Goal: Information Seeking & Learning: Compare options

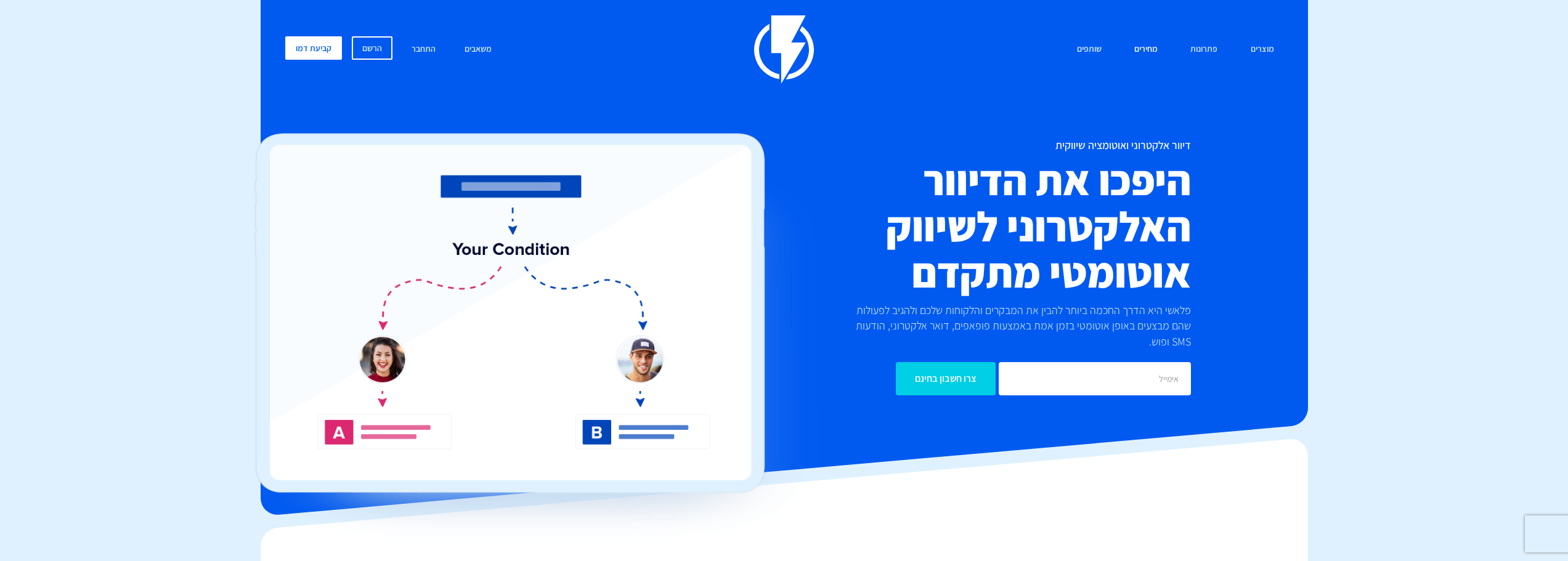
click at [777, 47] on link "מחירים" at bounding box center [1146, 49] width 42 height 26
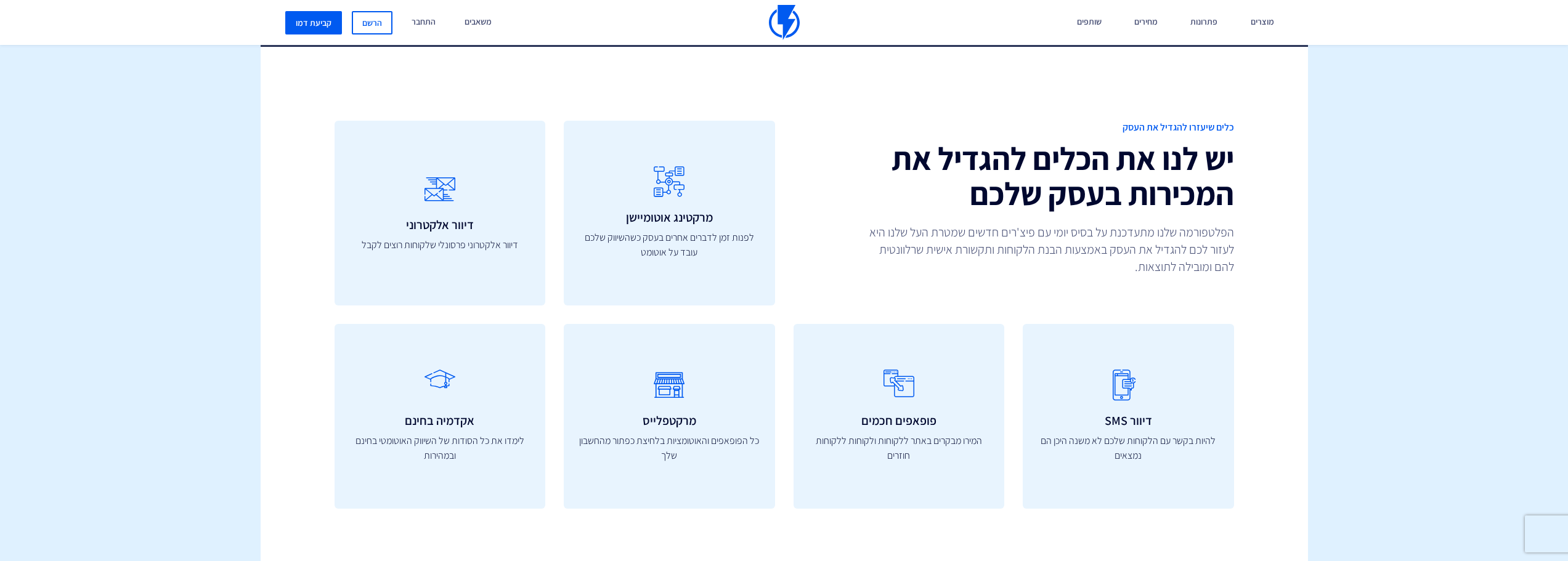
scroll to position [3635, 0]
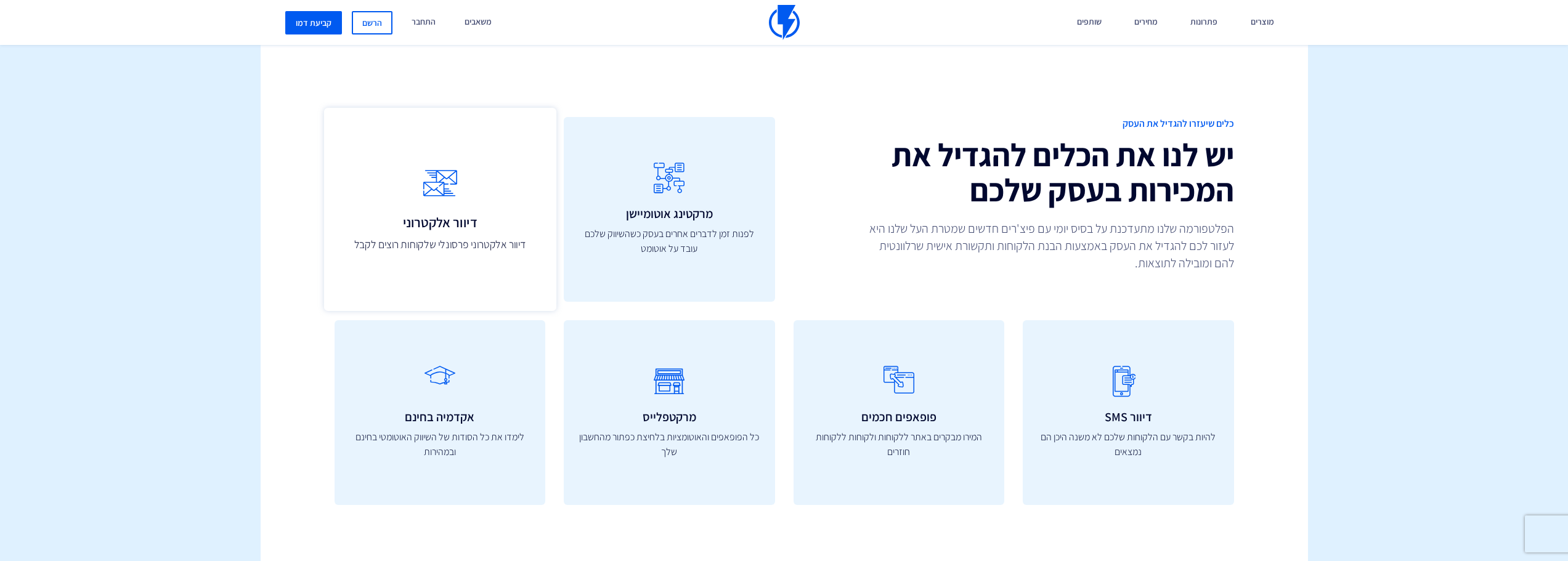
click at [508, 237] on p "דיוור אלקטרוני פרסונלי שלקוחות רוצים לקבל" at bounding box center [439, 245] width 205 height 16
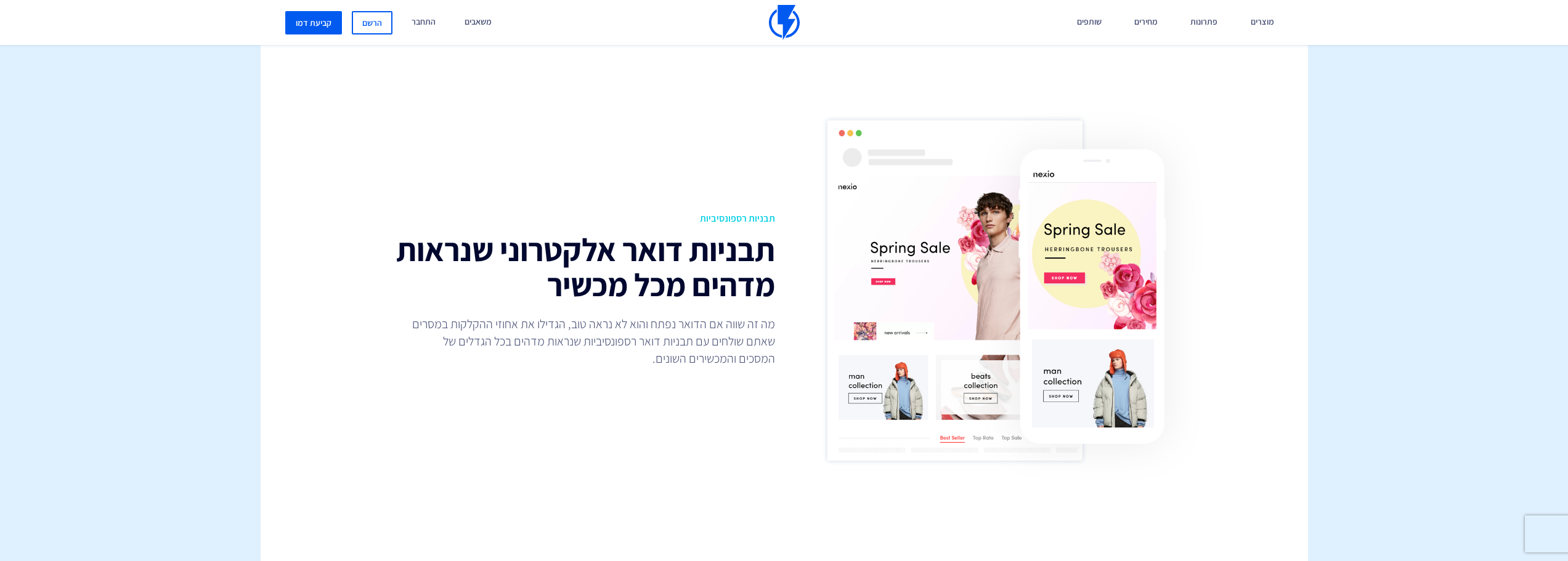
scroll to position [554, 0]
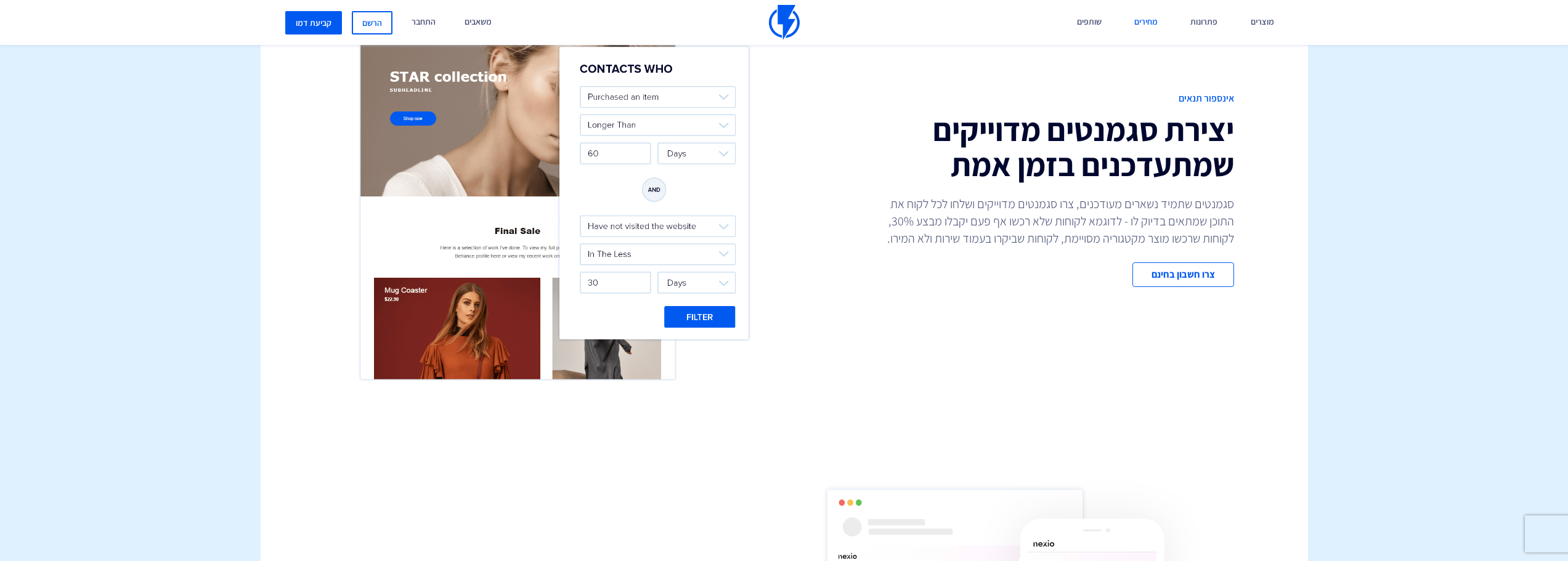
click at [1152, 17] on link "מחירים" at bounding box center [1146, 22] width 42 height 45
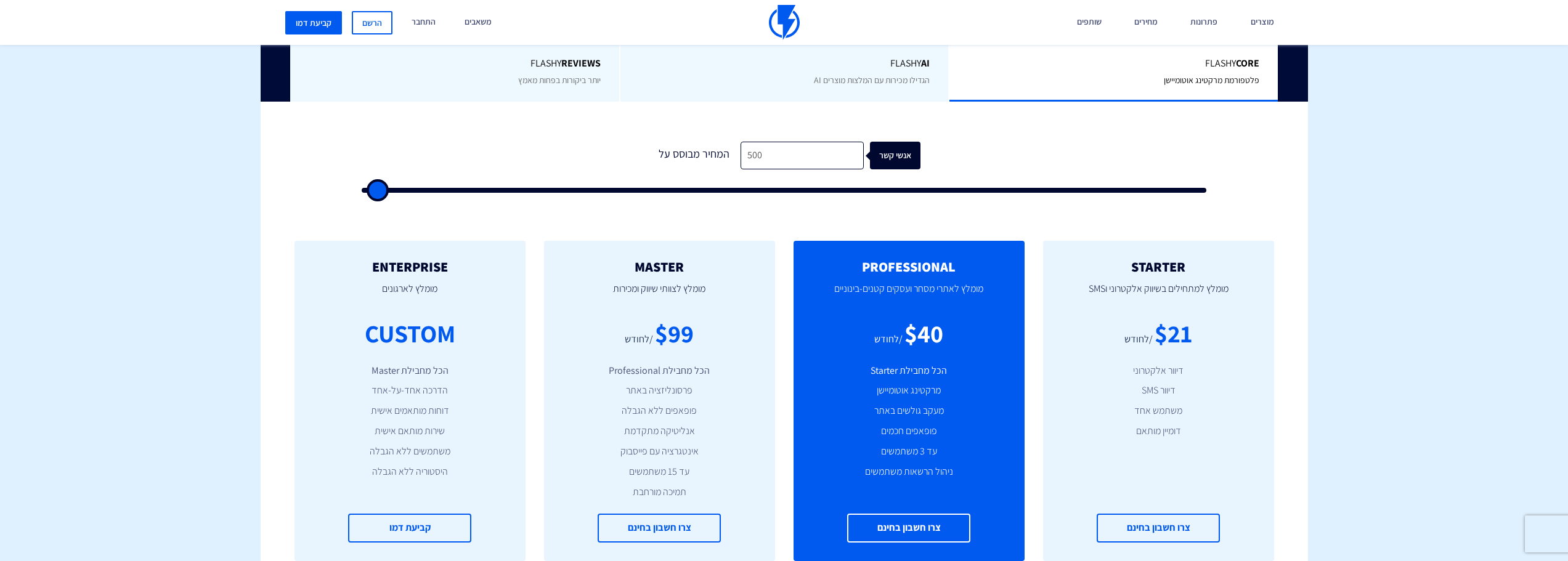
scroll to position [308, 0]
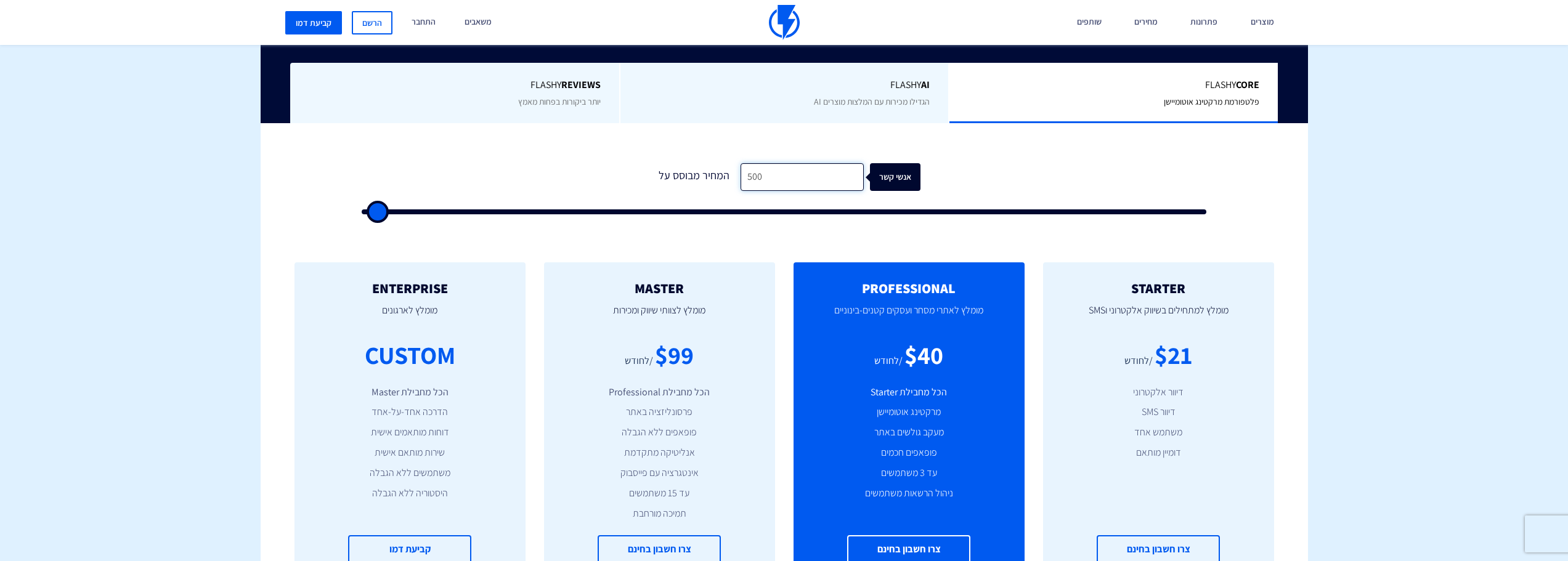
drag, startPoint x: 761, startPoint y: 177, endPoint x: 720, endPoint y: 182, distance: 41.3
click at [720, 182] on div "המחיר מבוסס על 500 אנשי קשר" at bounding box center [784, 177] width 272 height 28
type input "1"
type input "500"
type input "10"
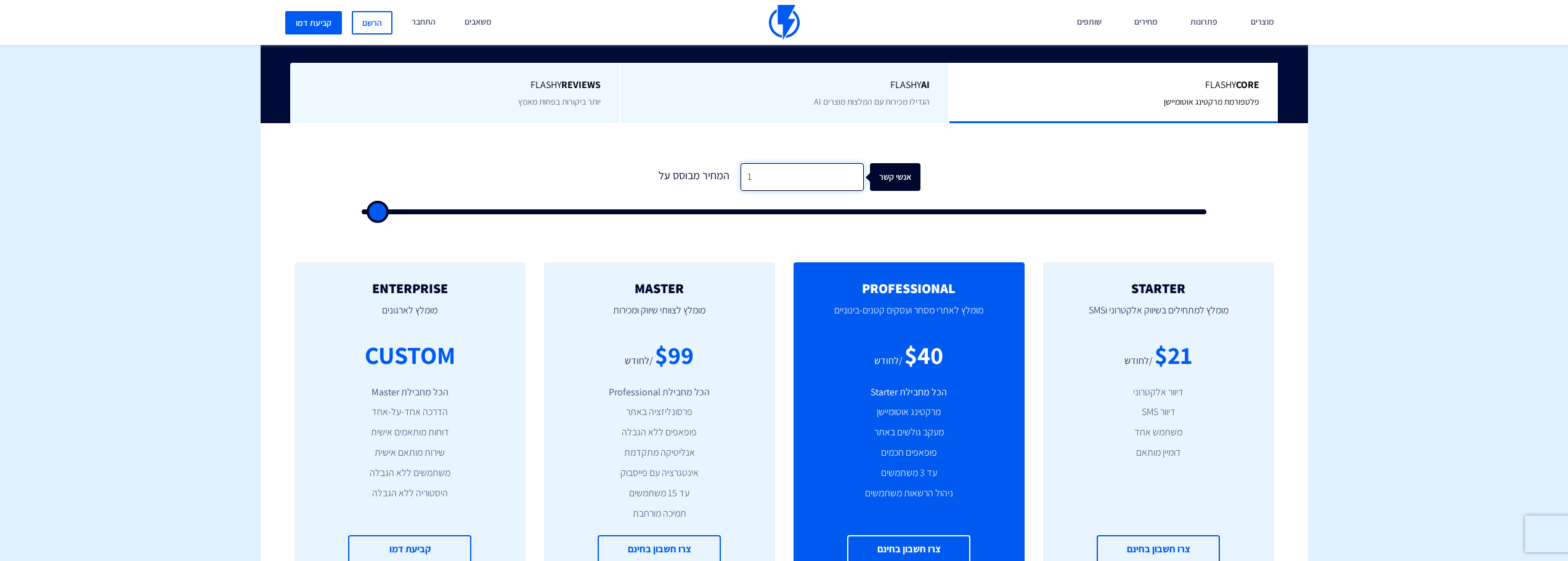
type input "500"
type input "100"
type input "500"
click at [807, 183] on input "100" at bounding box center [801, 177] width 123 height 28
type input "1,000"
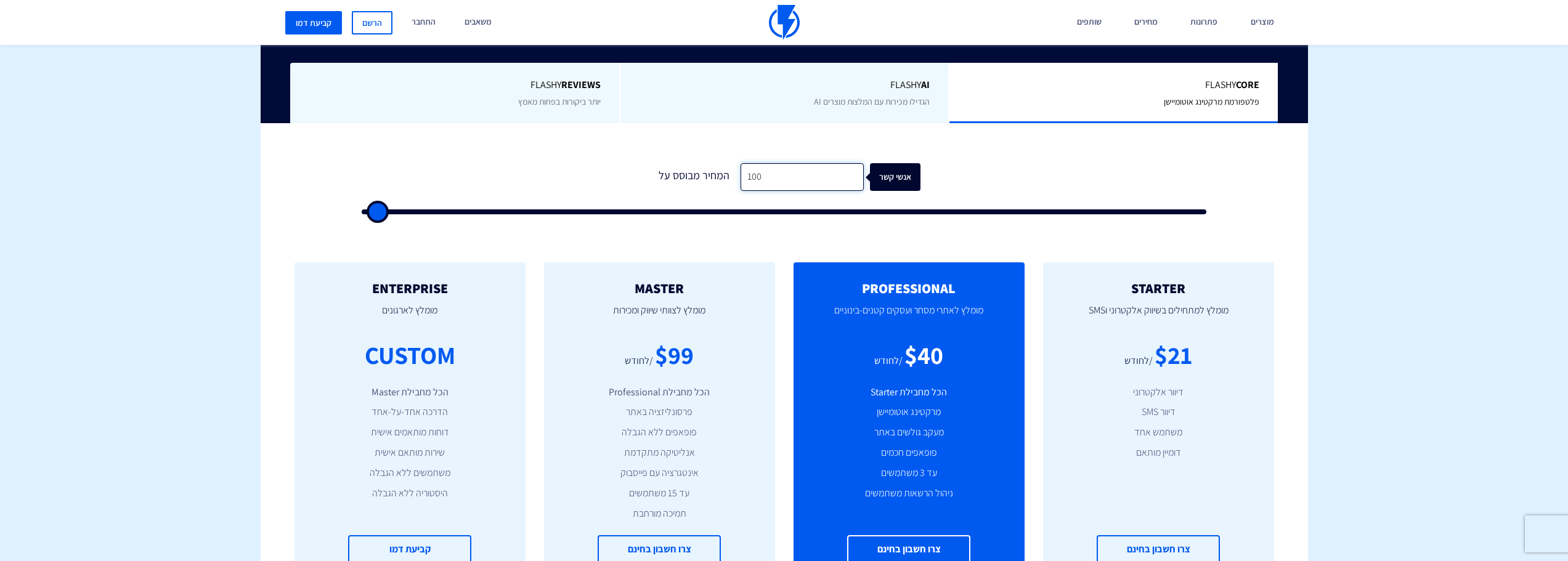
type input "1000"
type input "1,000"
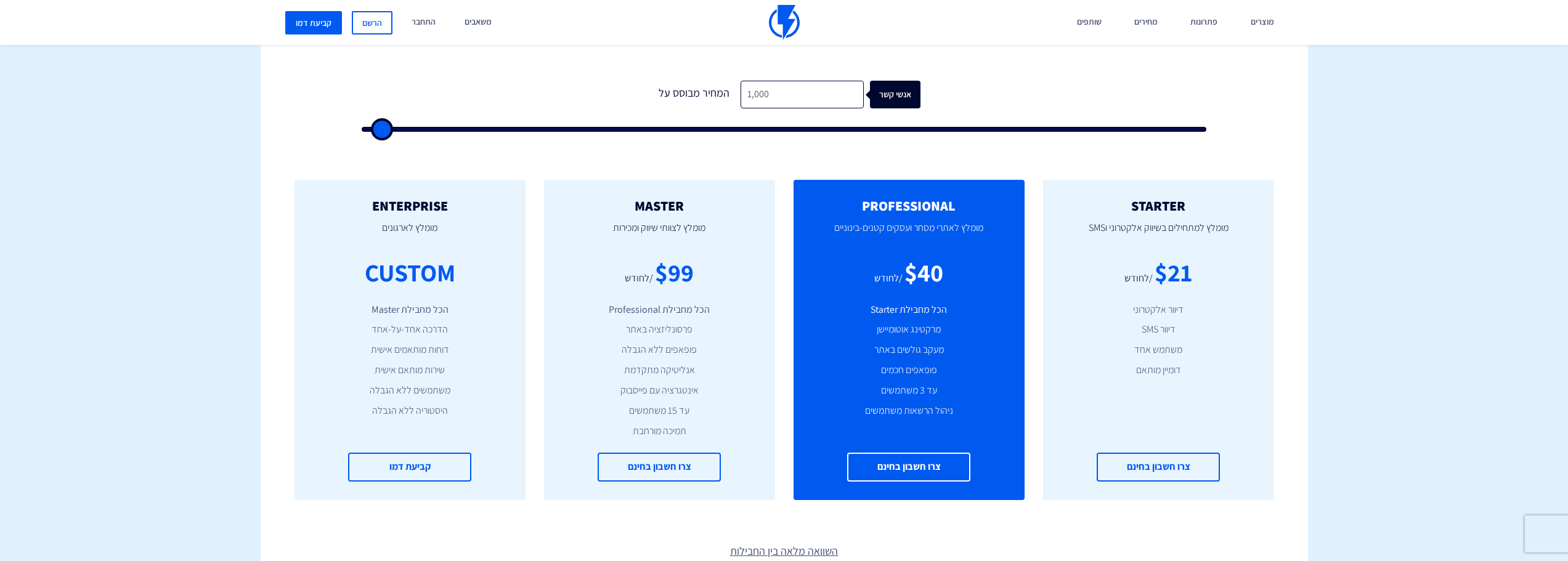
scroll to position [370, 0]
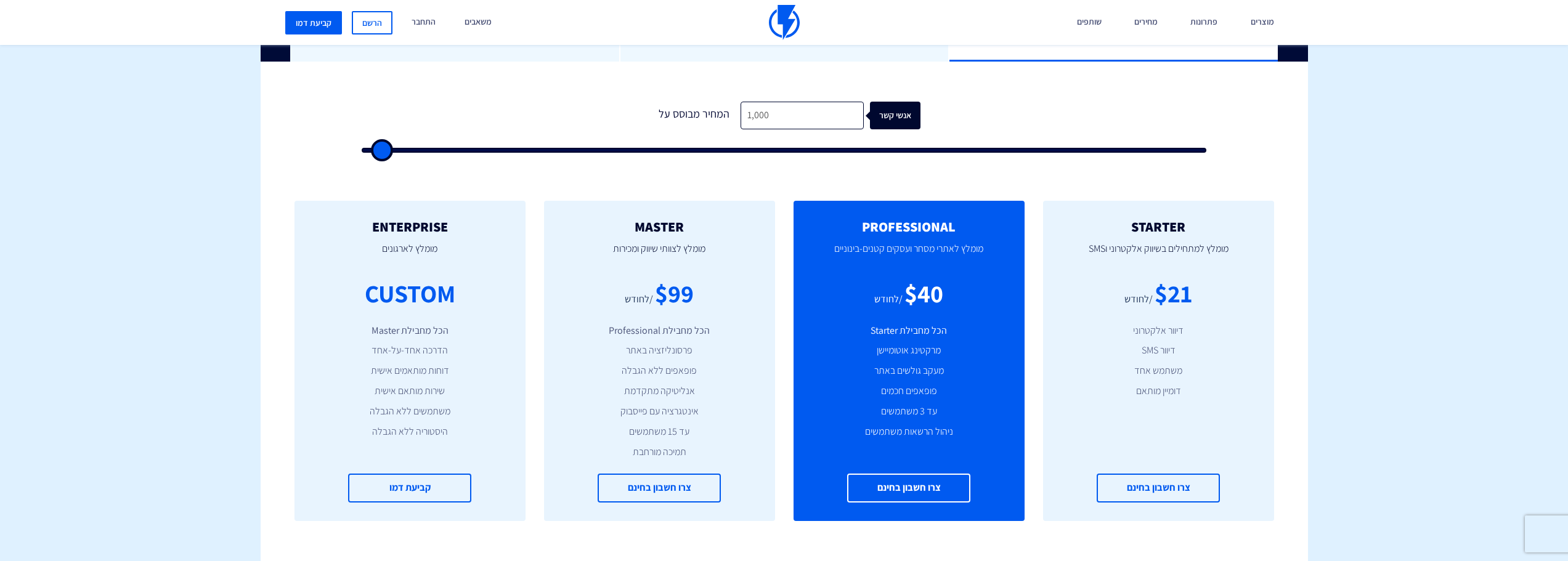
type input "2000"
type input "2,500"
type input "2500"
type input "3,000"
type input "3000"
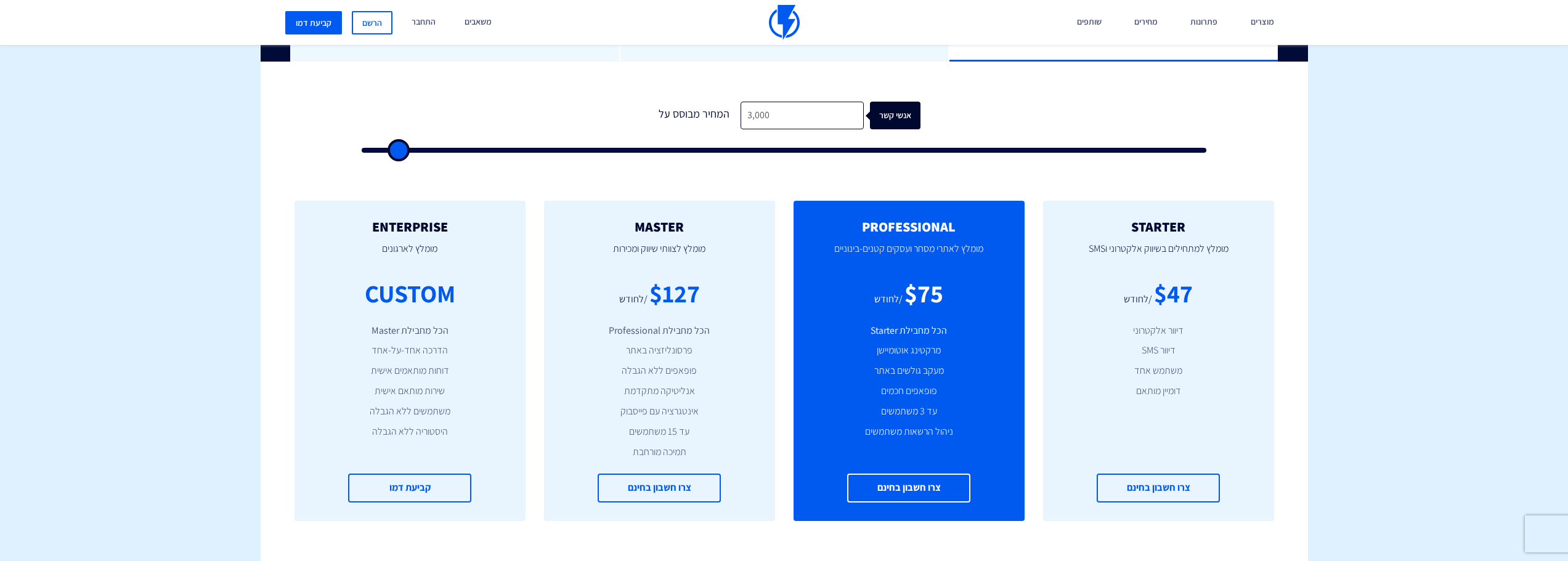
type input "3,500"
type input "3500"
type input "4,000"
type input "4000"
type input "4,500"
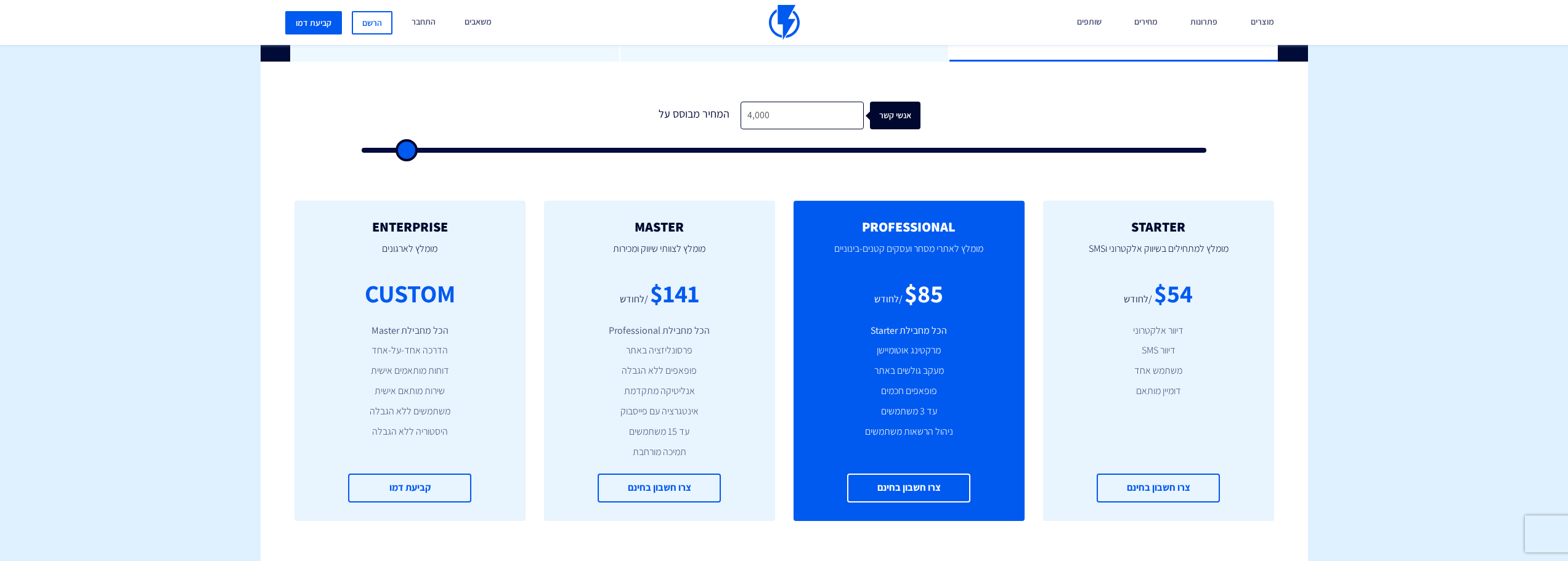
type input "4500"
type input "5,000"
type input "5000"
type input "5,500"
type input "5500"
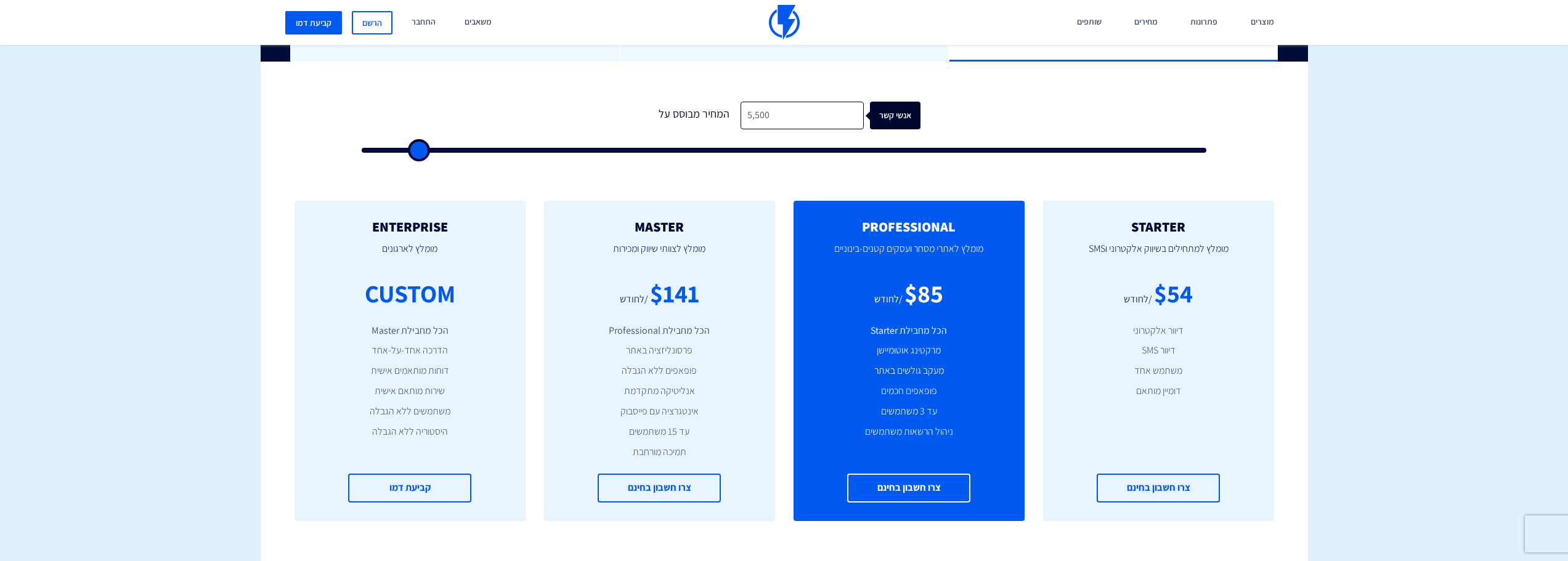
type input "6,000"
type input "6000"
type input "5,000"
type input "5000"
type input "3,000"
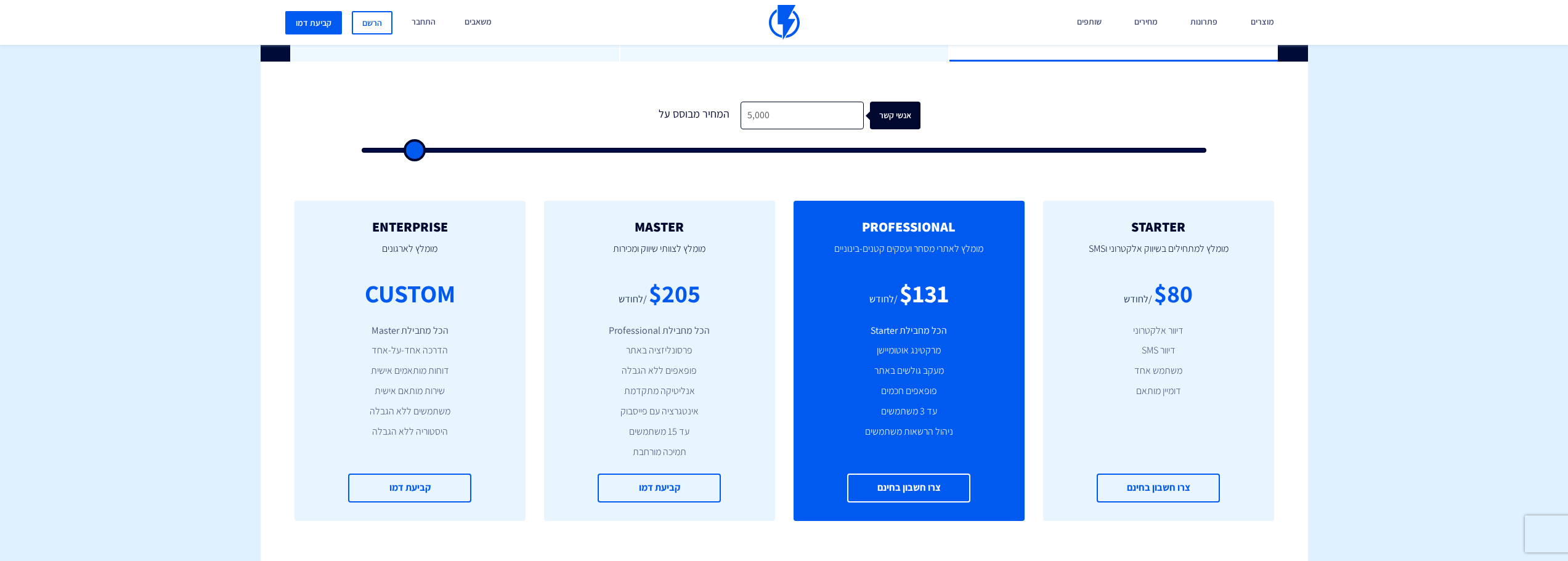
type input "3000"
type input "500"
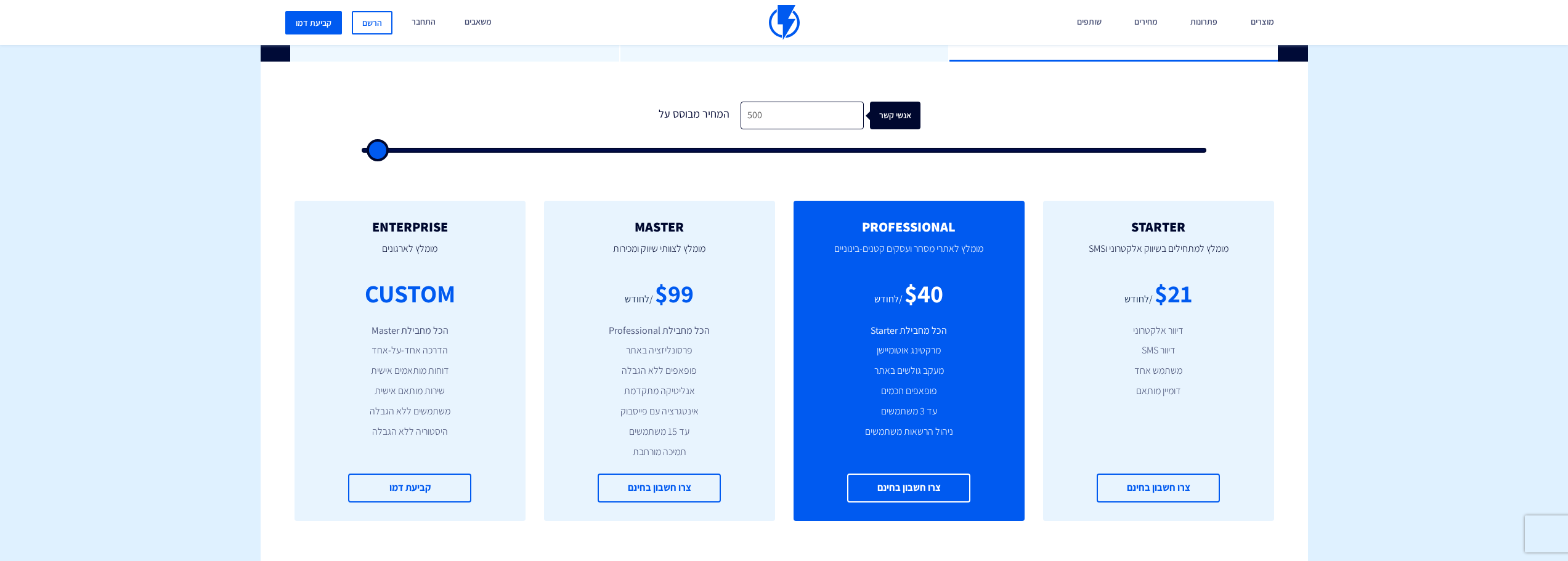
type input "500"
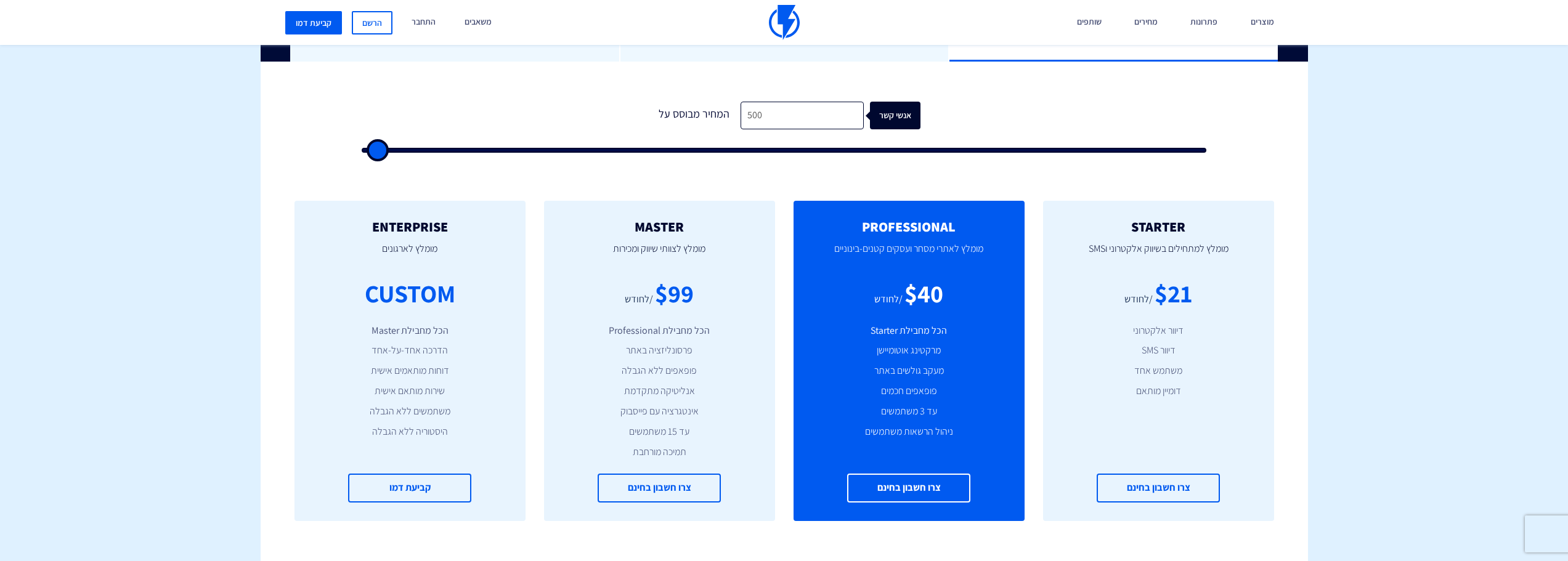
type input "500"
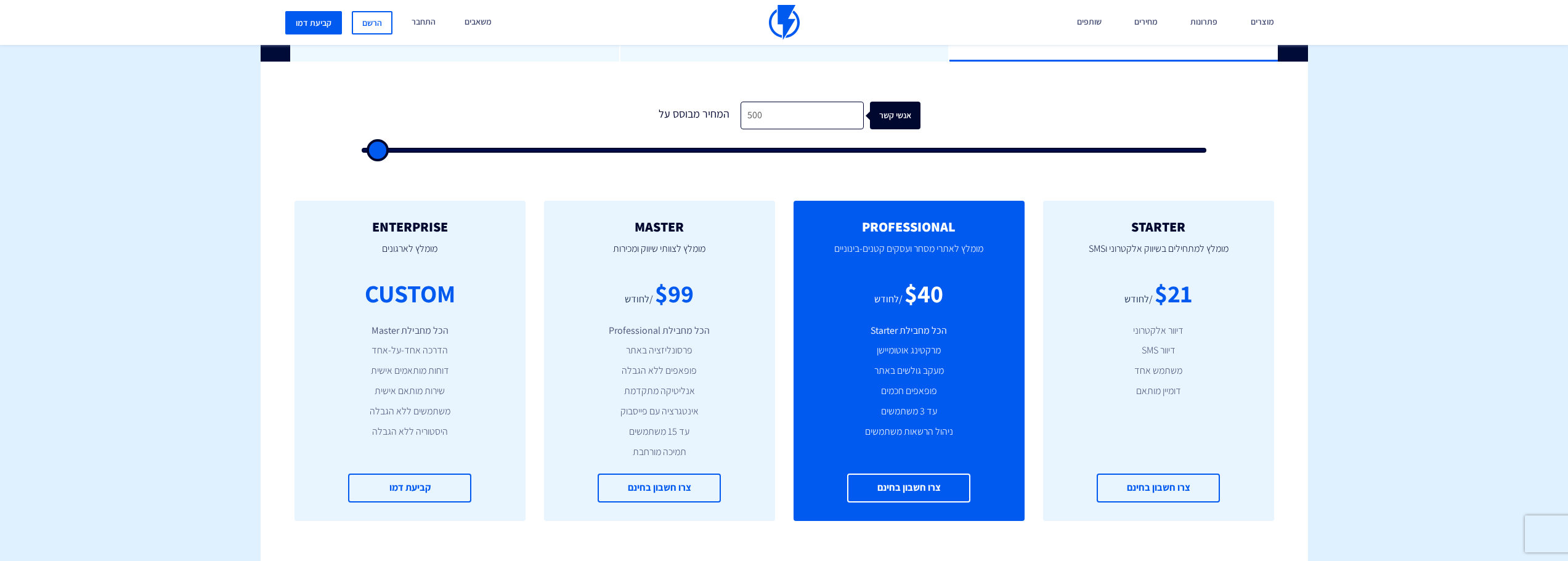
type input "500"
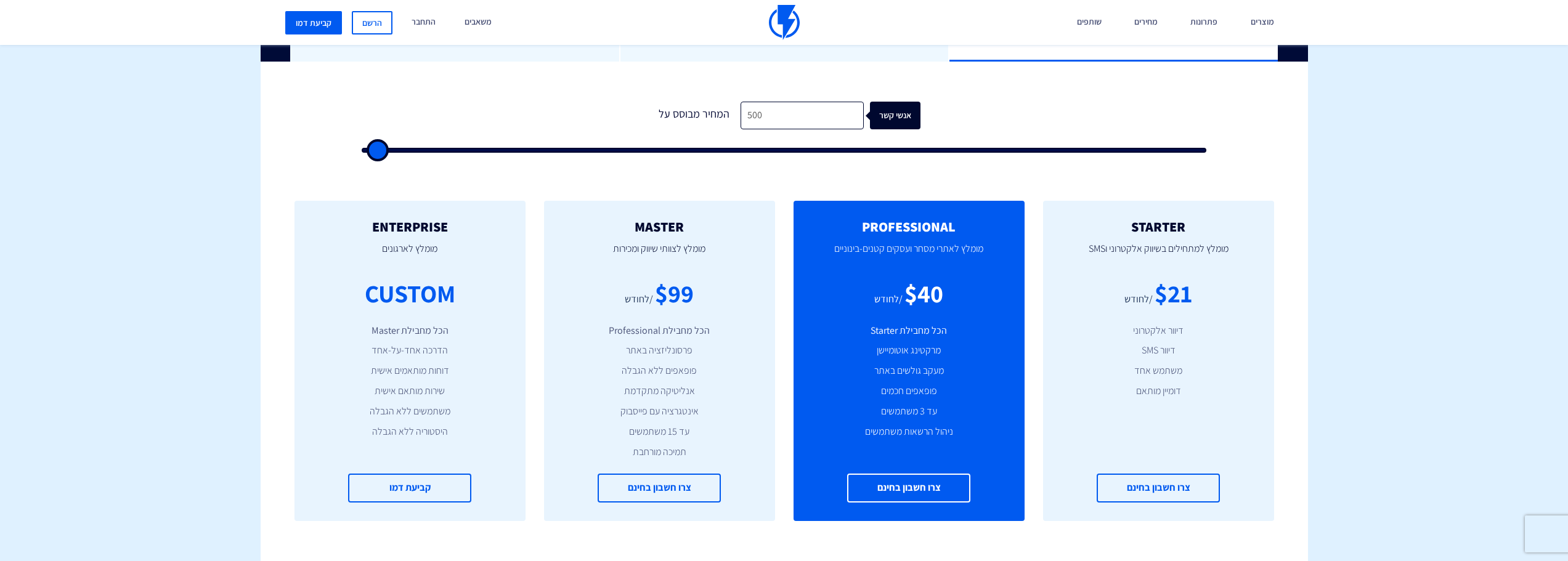
type input "500"
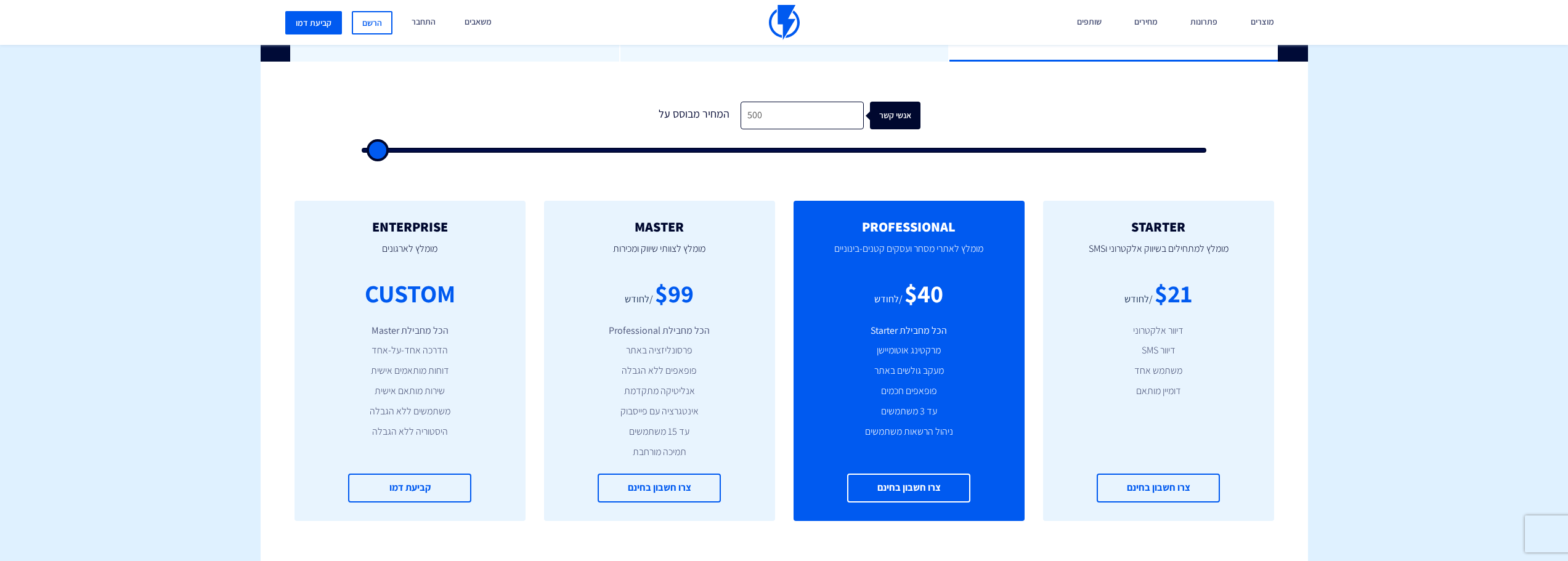
type input "500"
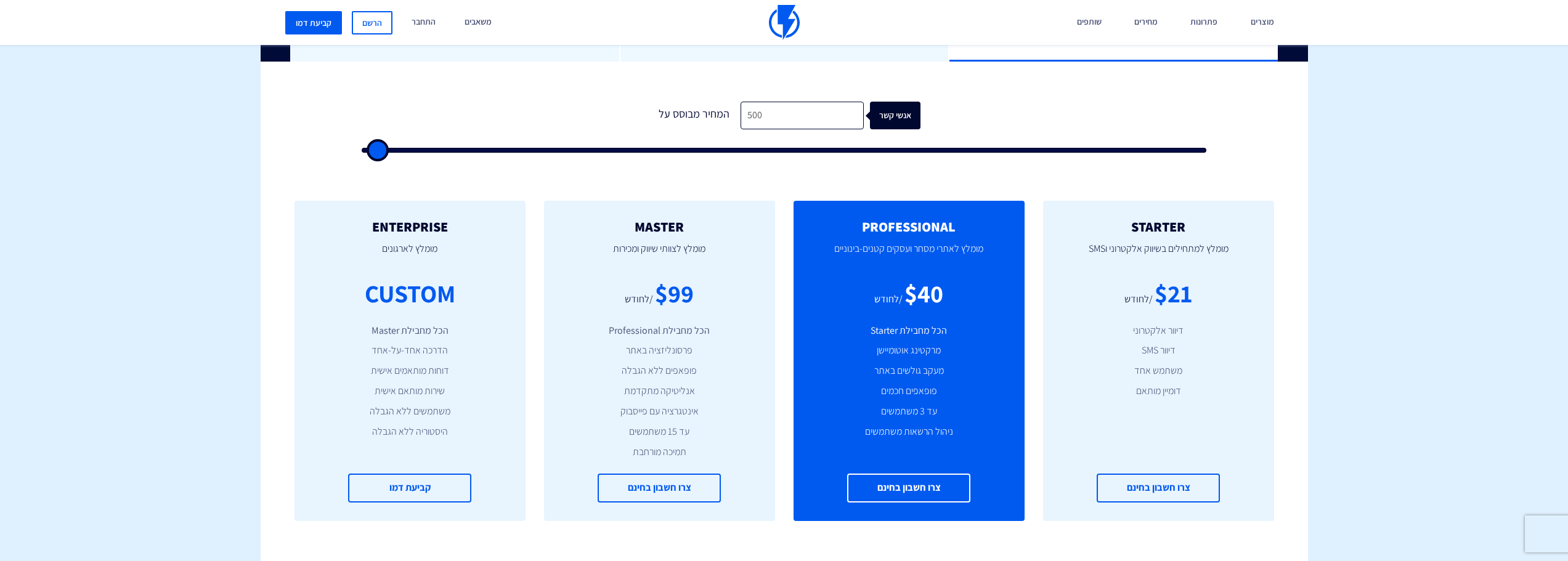
type input "500"
drag, startPoint x: 376, startPoint y: 146, endPoint x: 251, endPoint y: 150, distance: 125.1
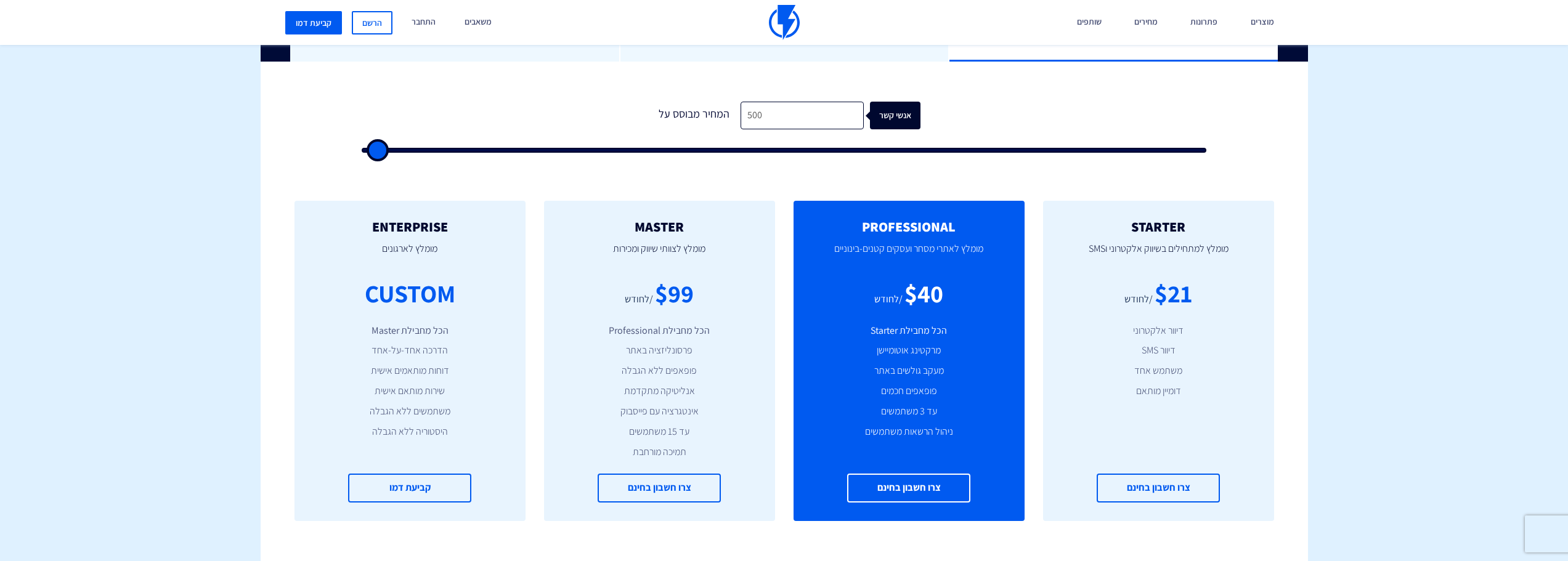
type input "500"
click at [362, 150] on input "range" at bounding box center [784, 150] width 845 height 5
type input "1,000"
type input "1000"
click at [382, 148] on input "range" at bounding box center [784, 150] width 845 height 5
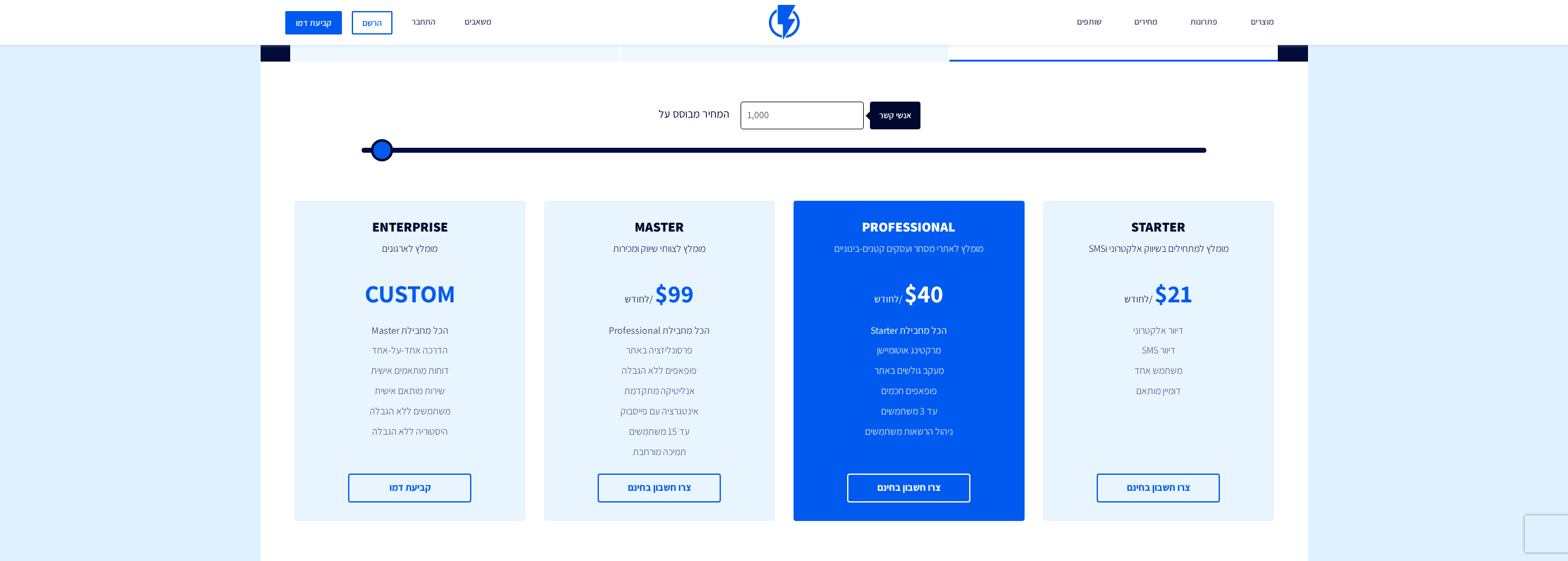
type input "2,000"
type input "2000"
type input "2,500"
type input "2500"
type input "2,000"
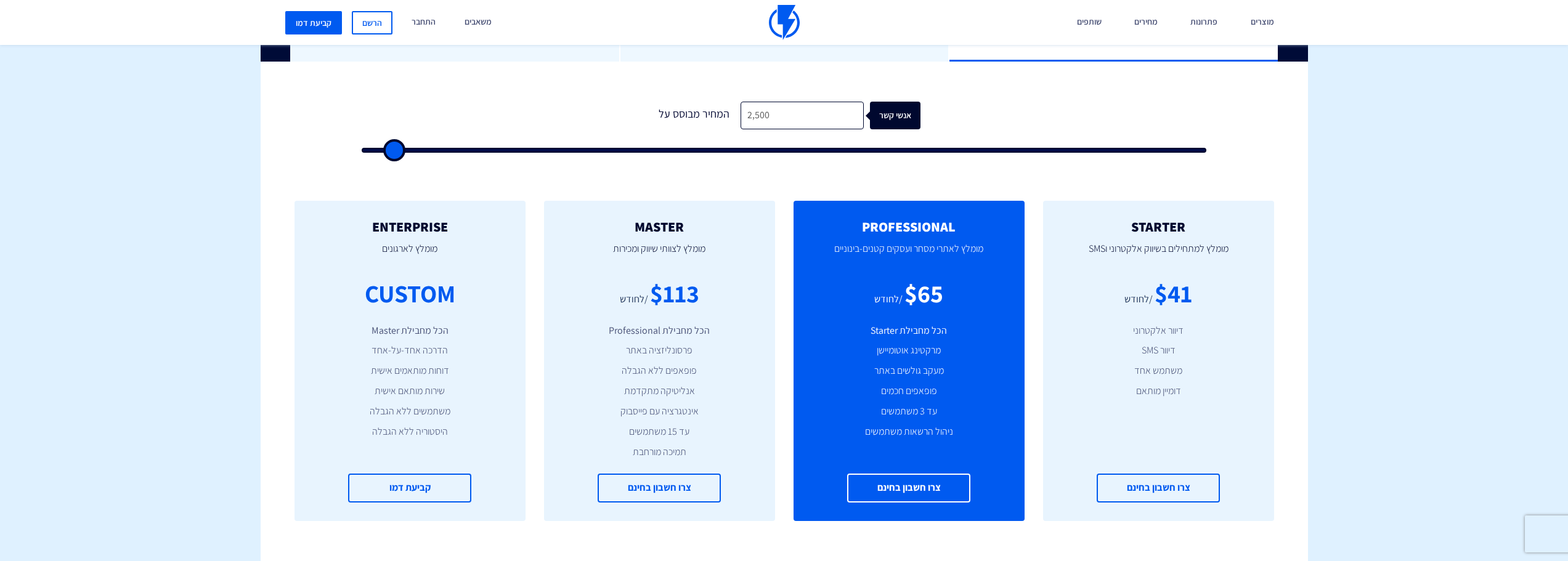
type input "2000"
type input "1,500"
type input "1500"
type input "1,000"
type input "1000"
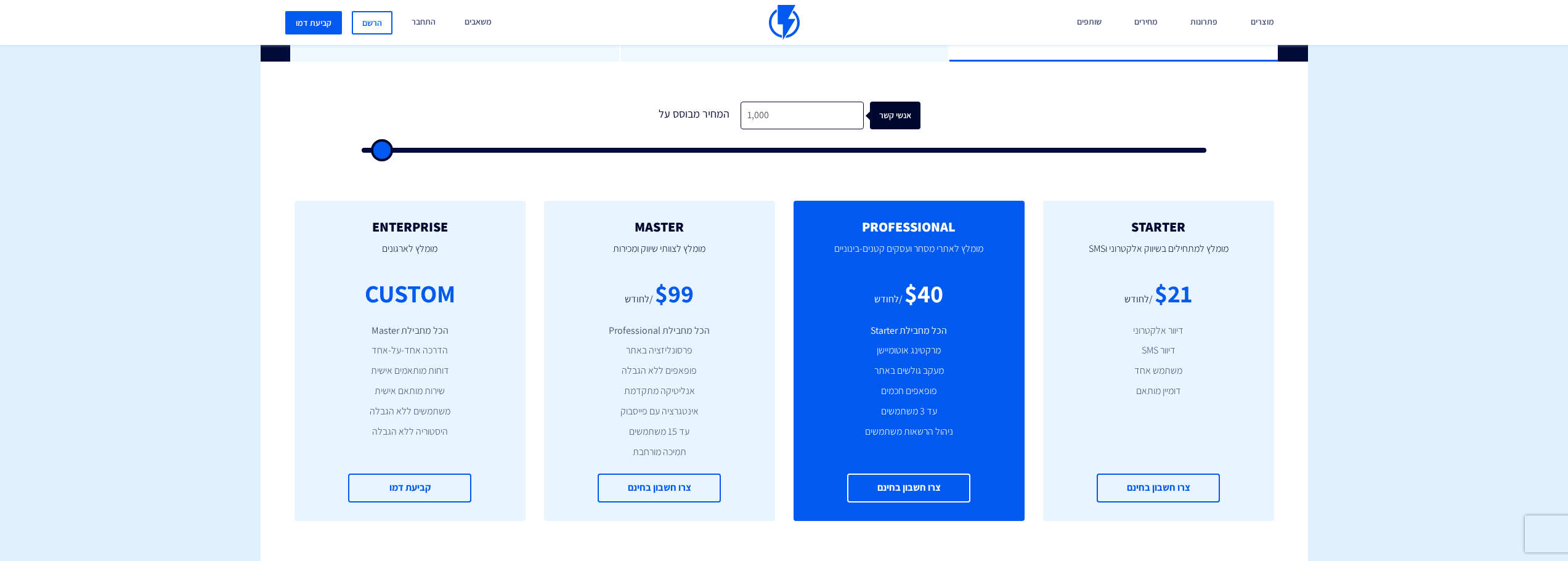
type input "500"
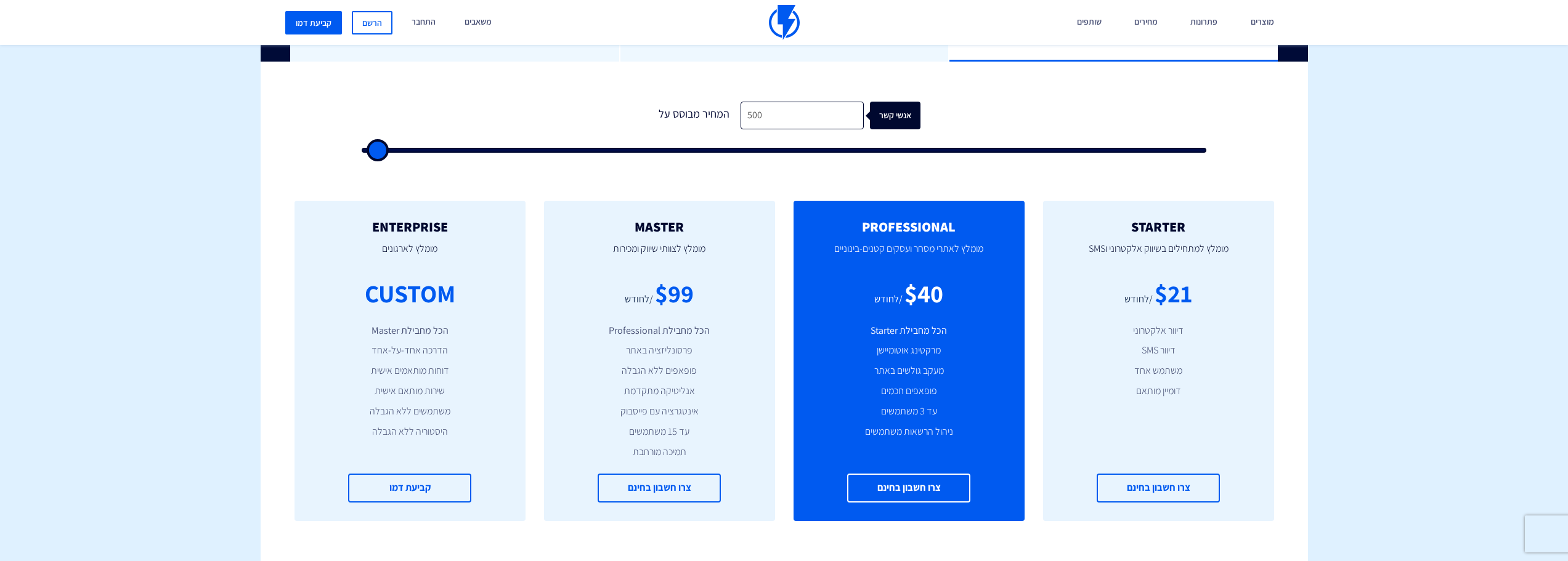
type input "500"
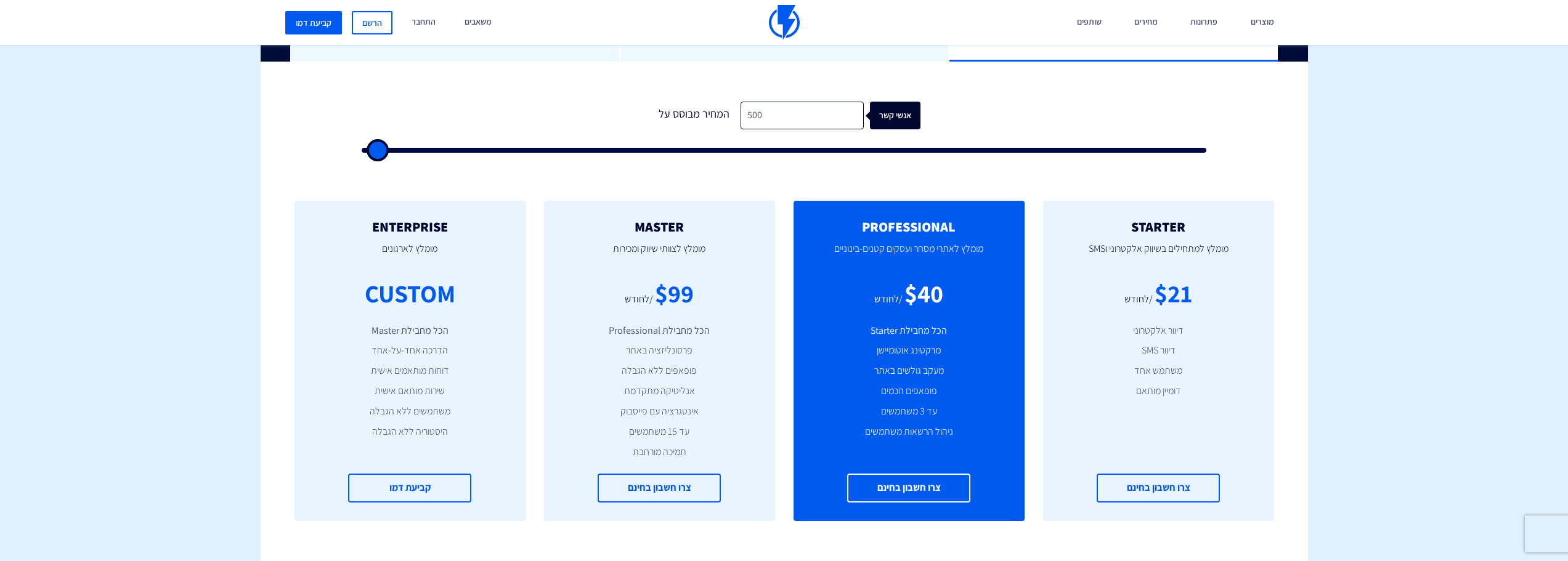
type input "500"
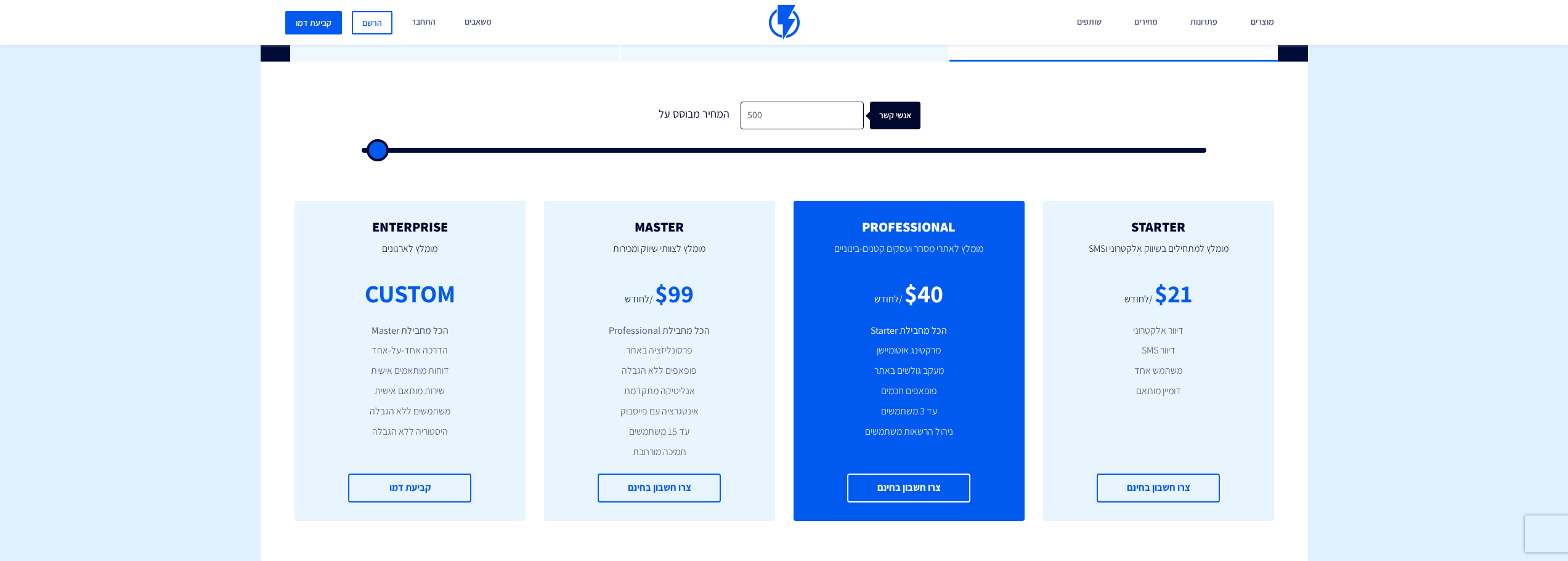
type input "500"
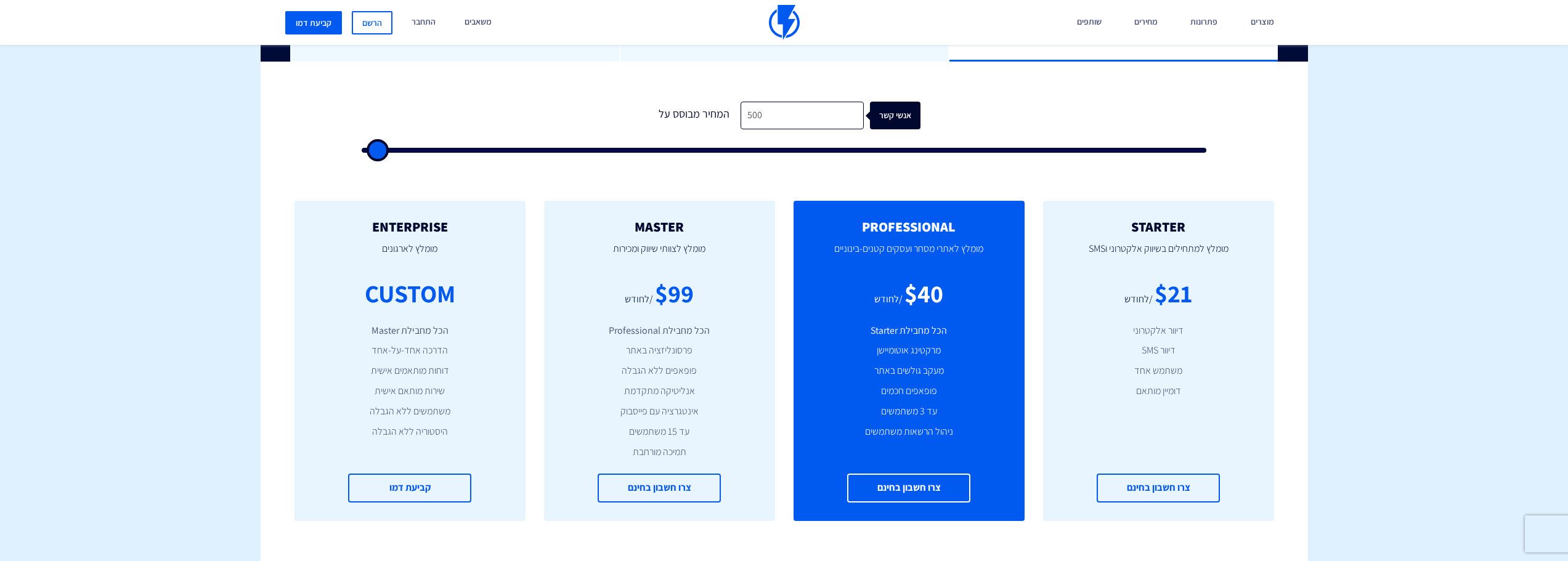
type input "500"
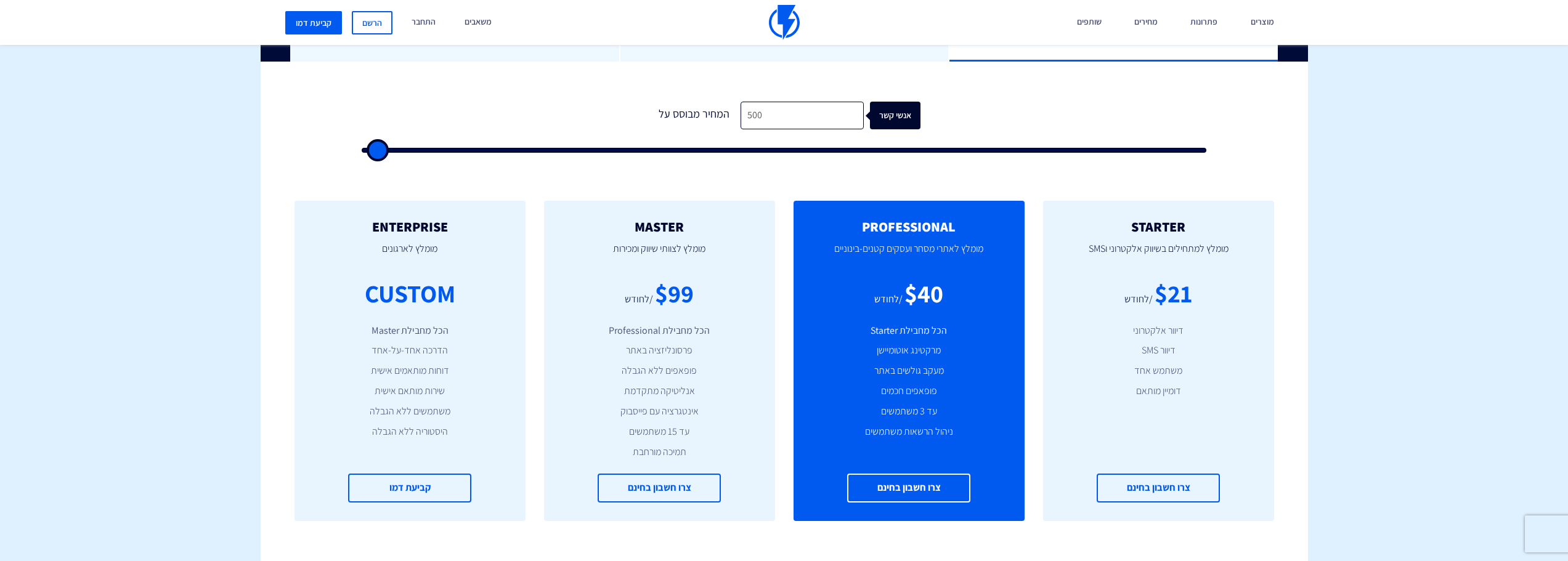
type input "500"
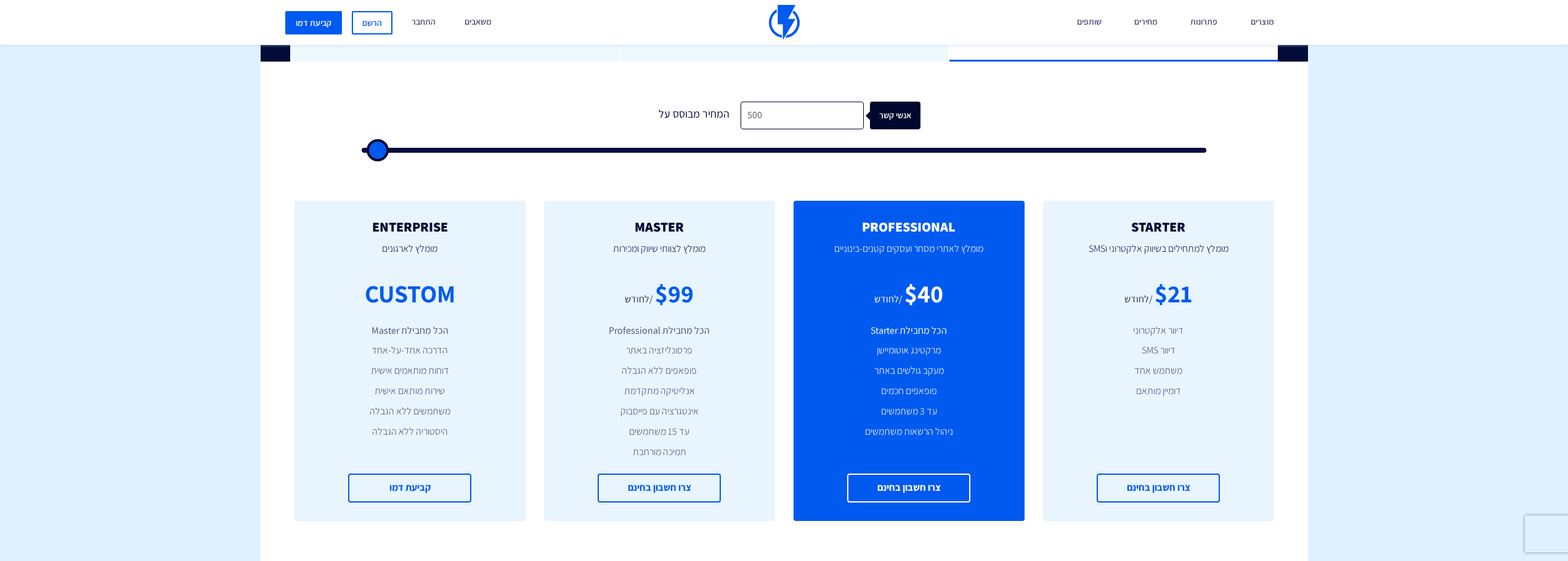
type input "500"
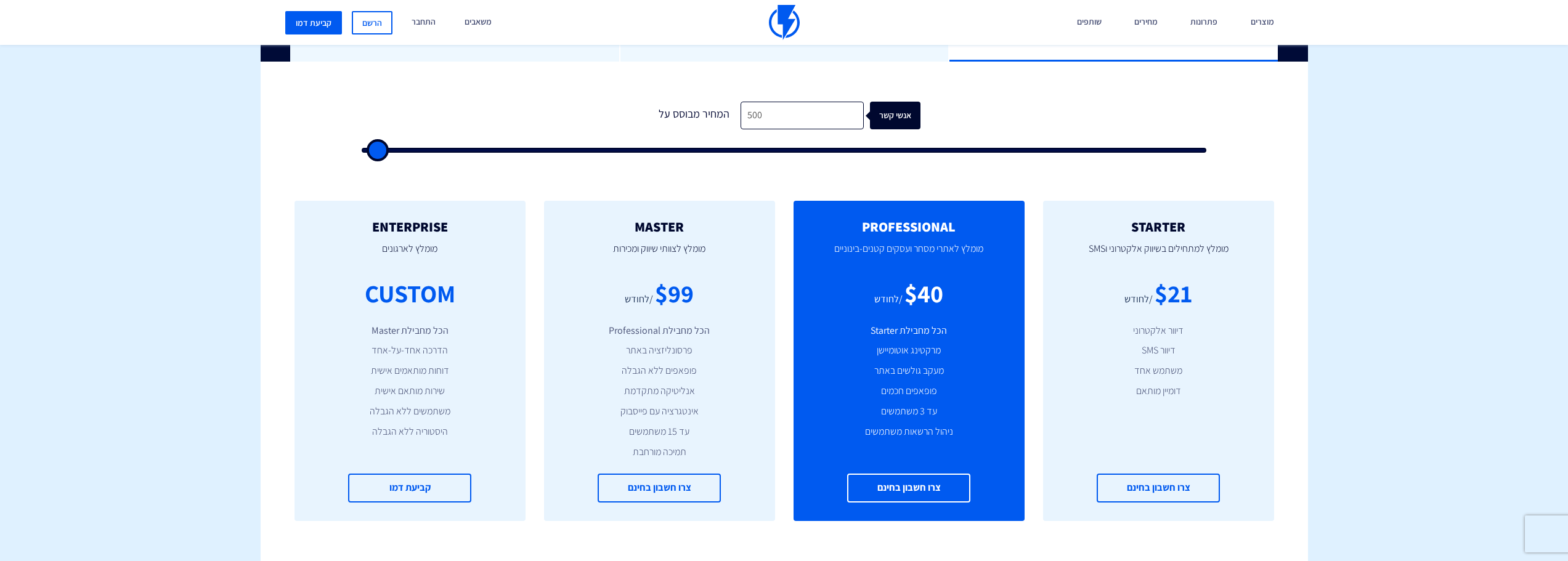
type input "500"
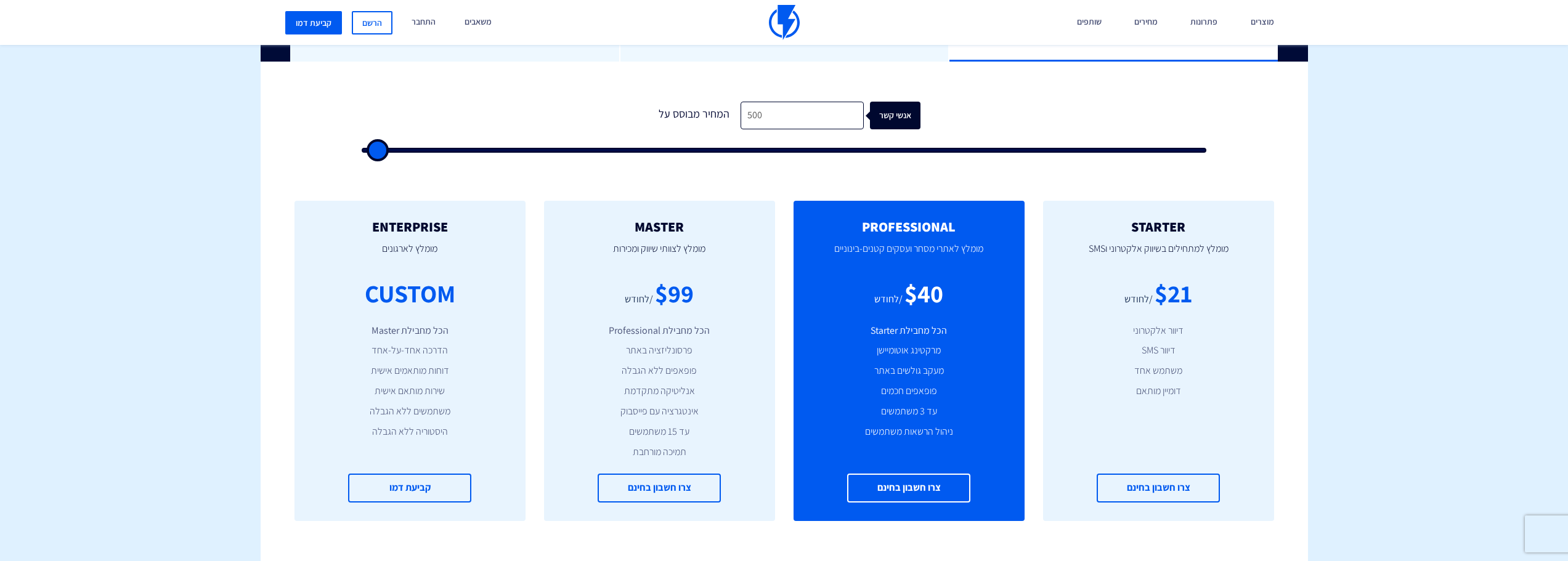
type input "500"
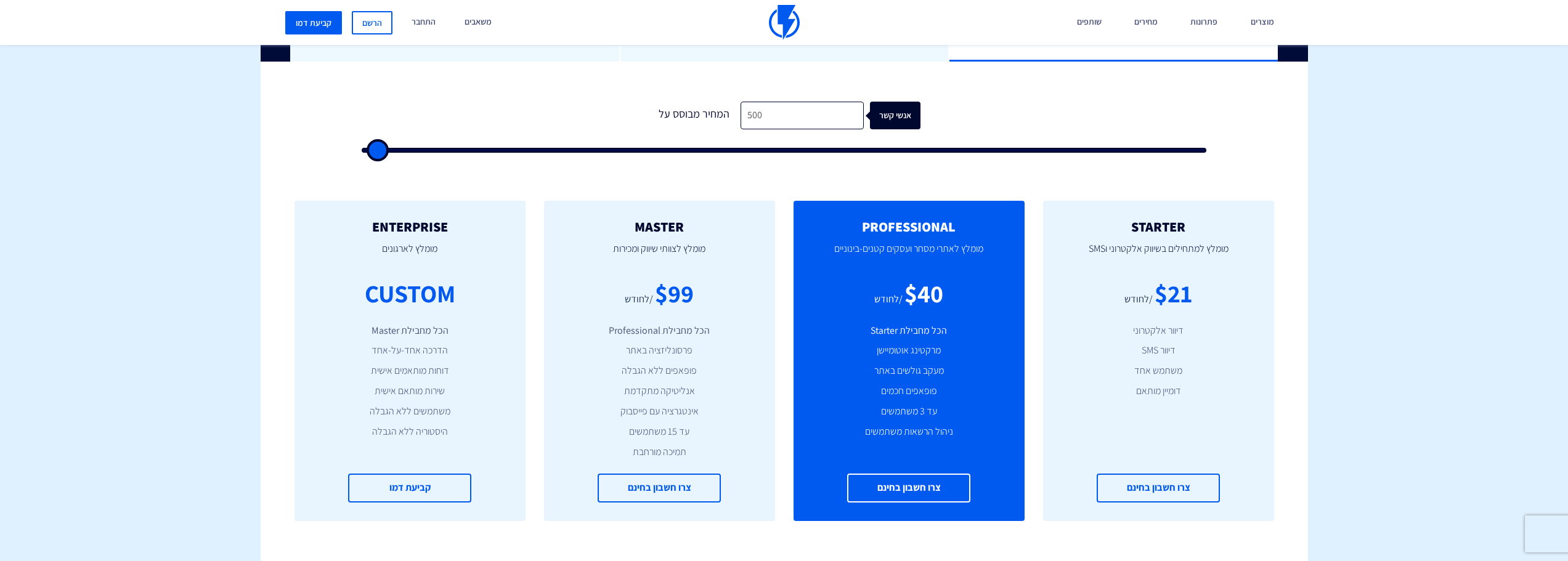
type input "500"
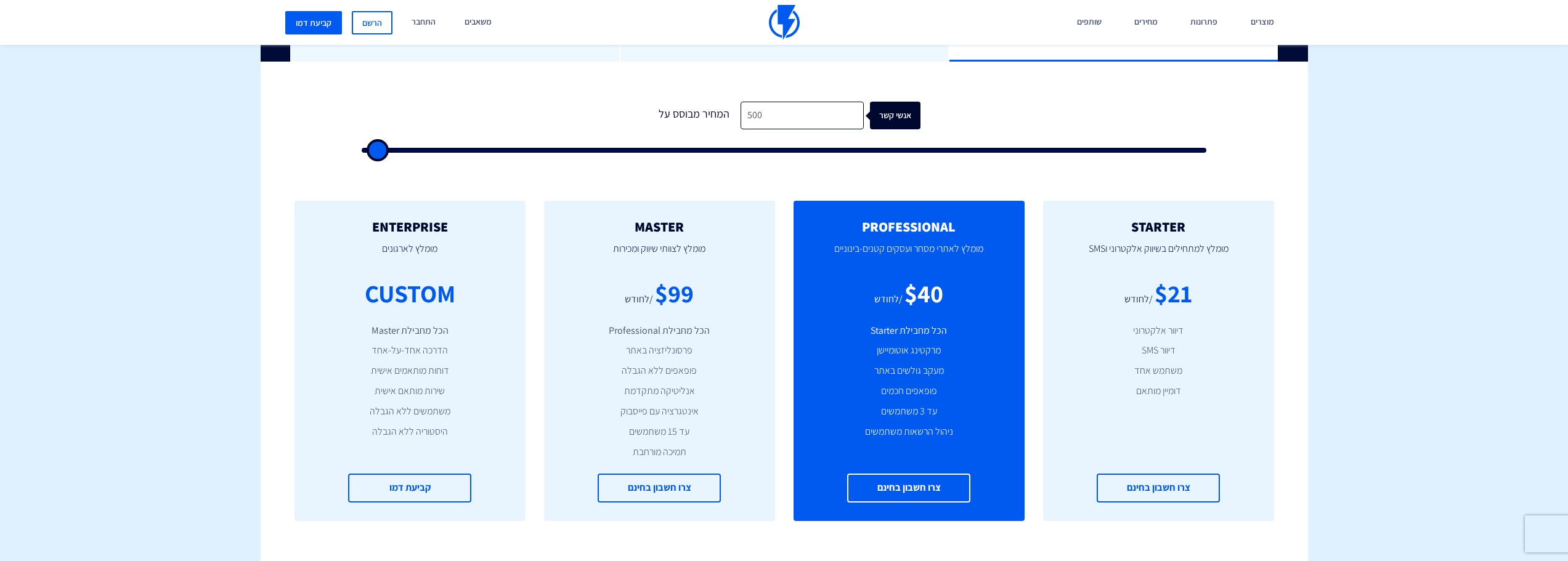
type input "500"
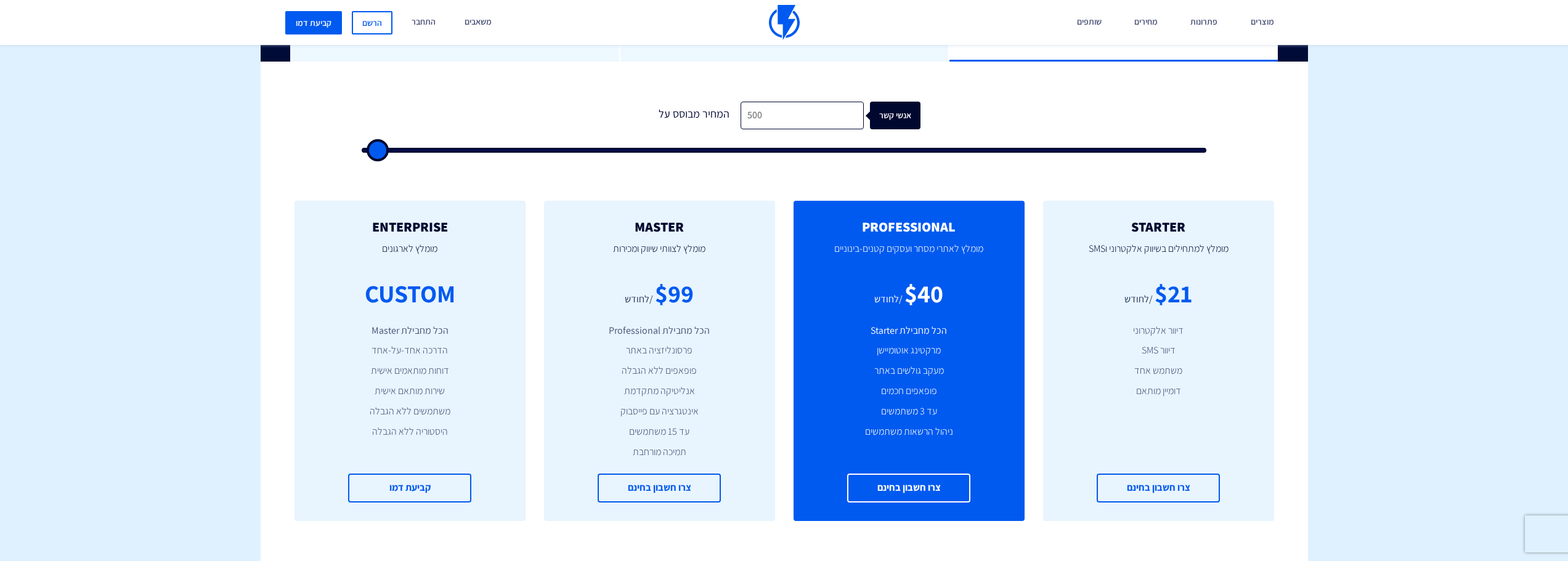
type input "500"
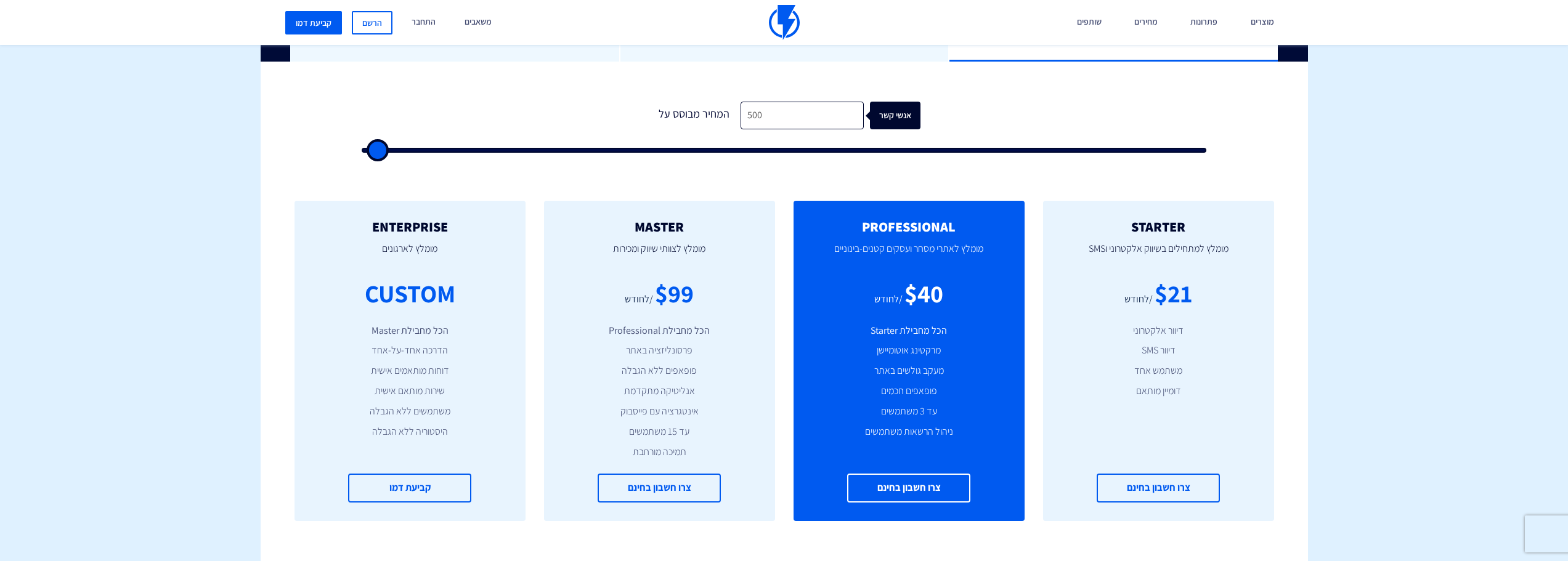
type input "500"
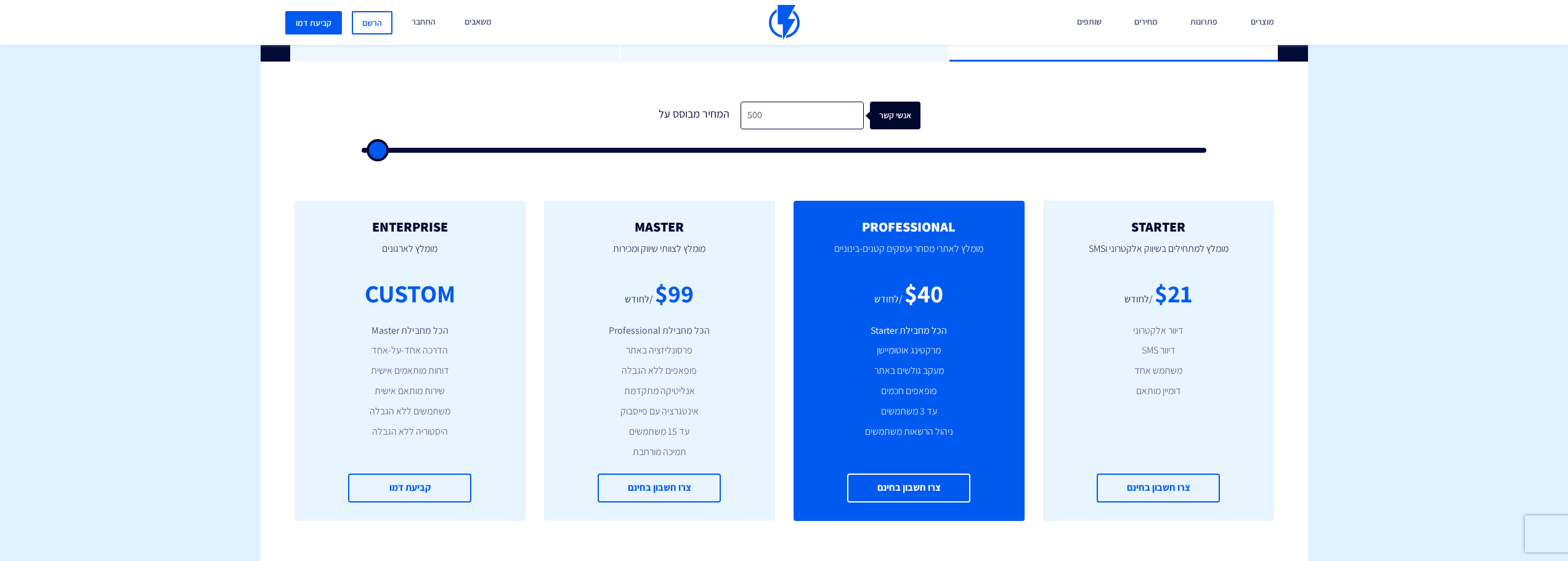
type input "500"
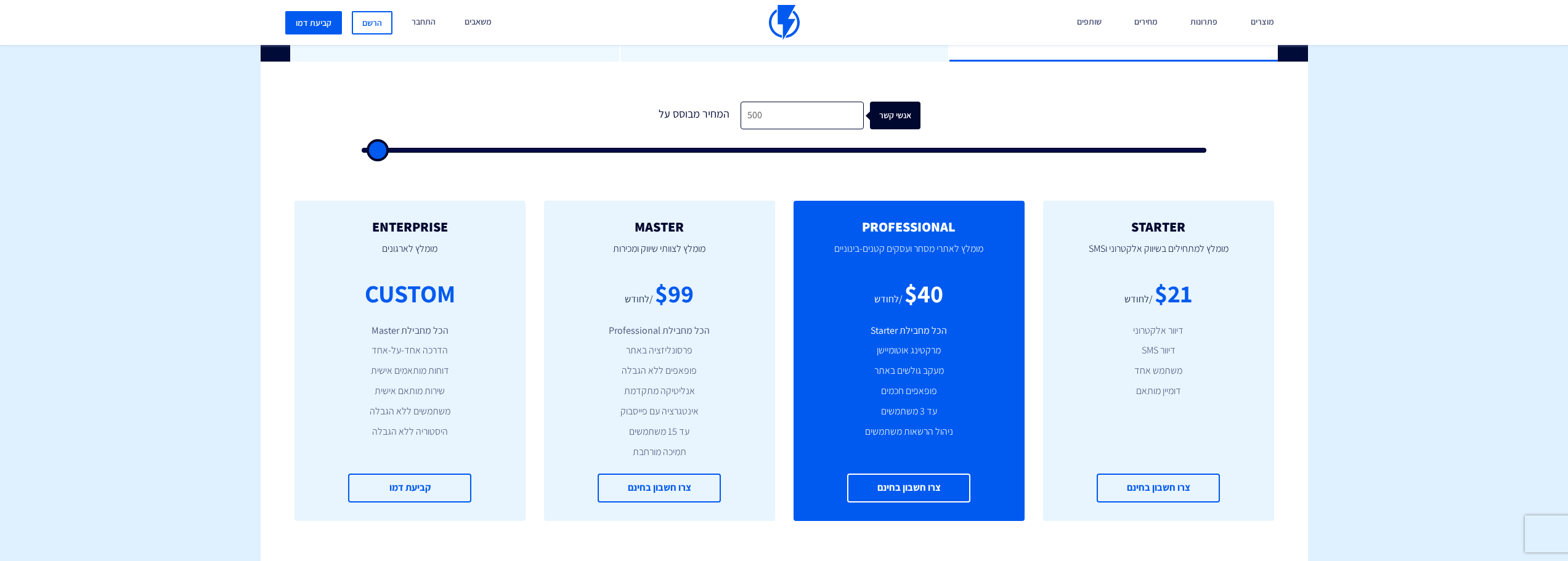
type input "500"
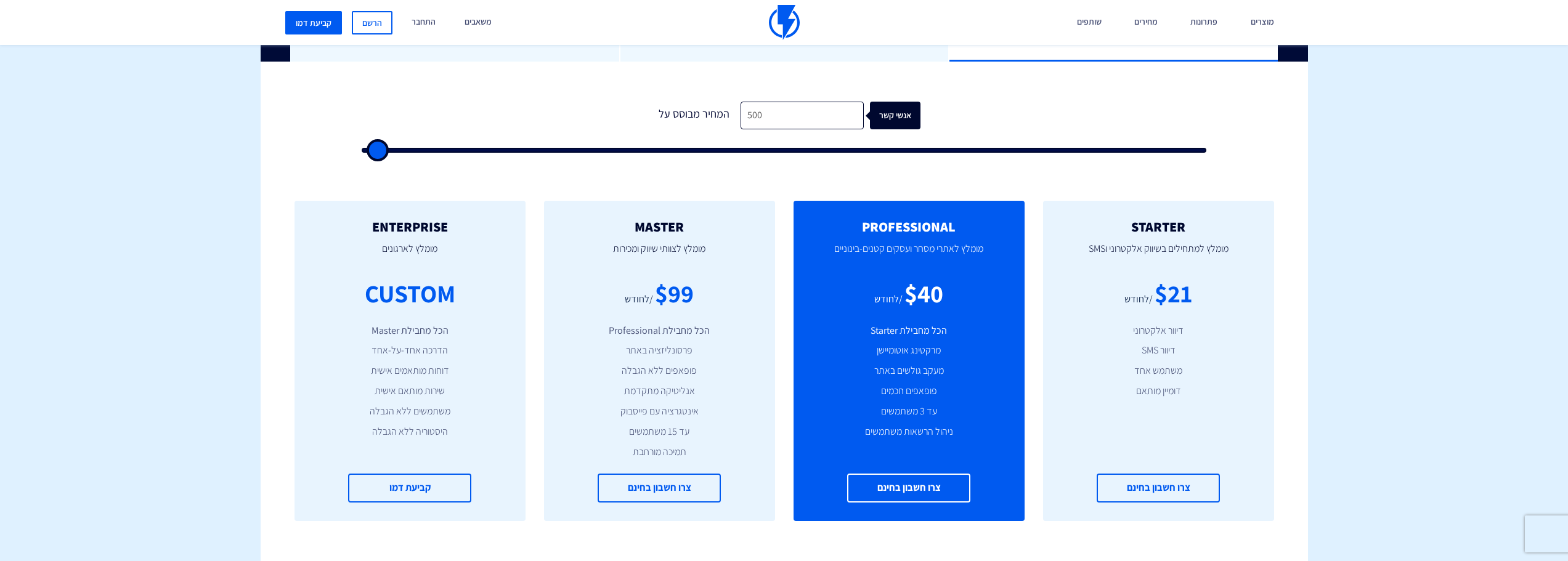
type input "500"
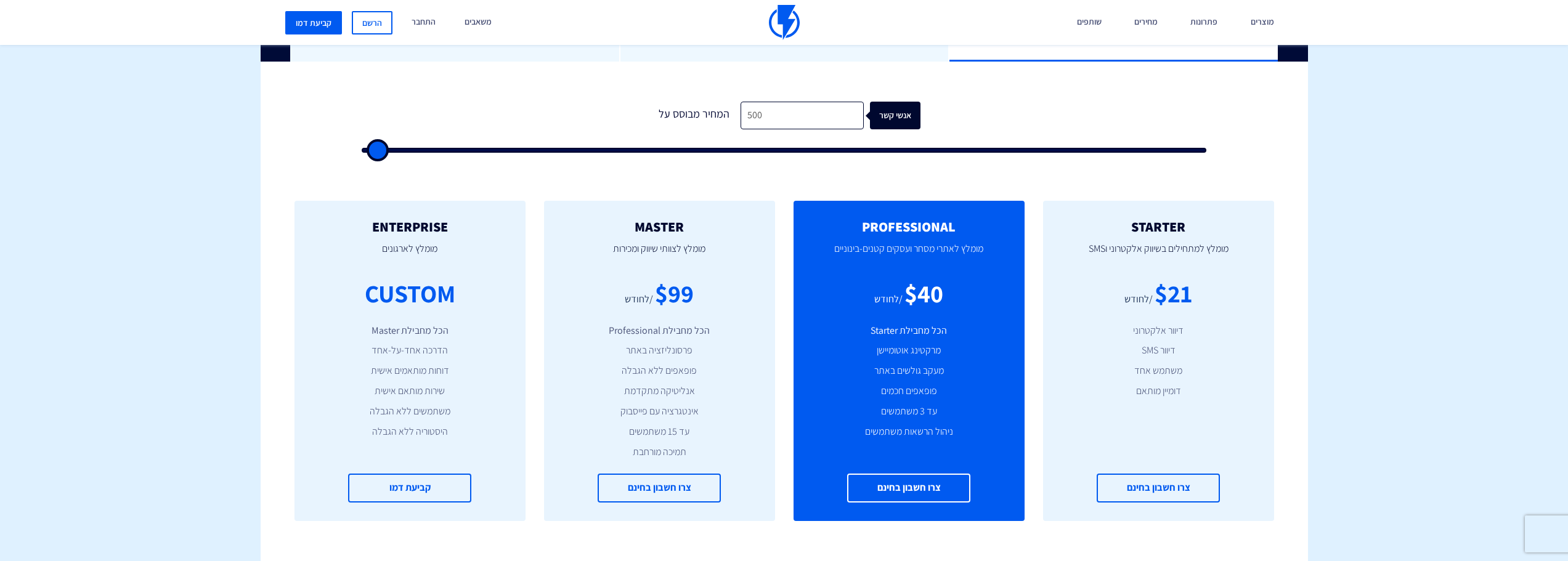
type input "500"
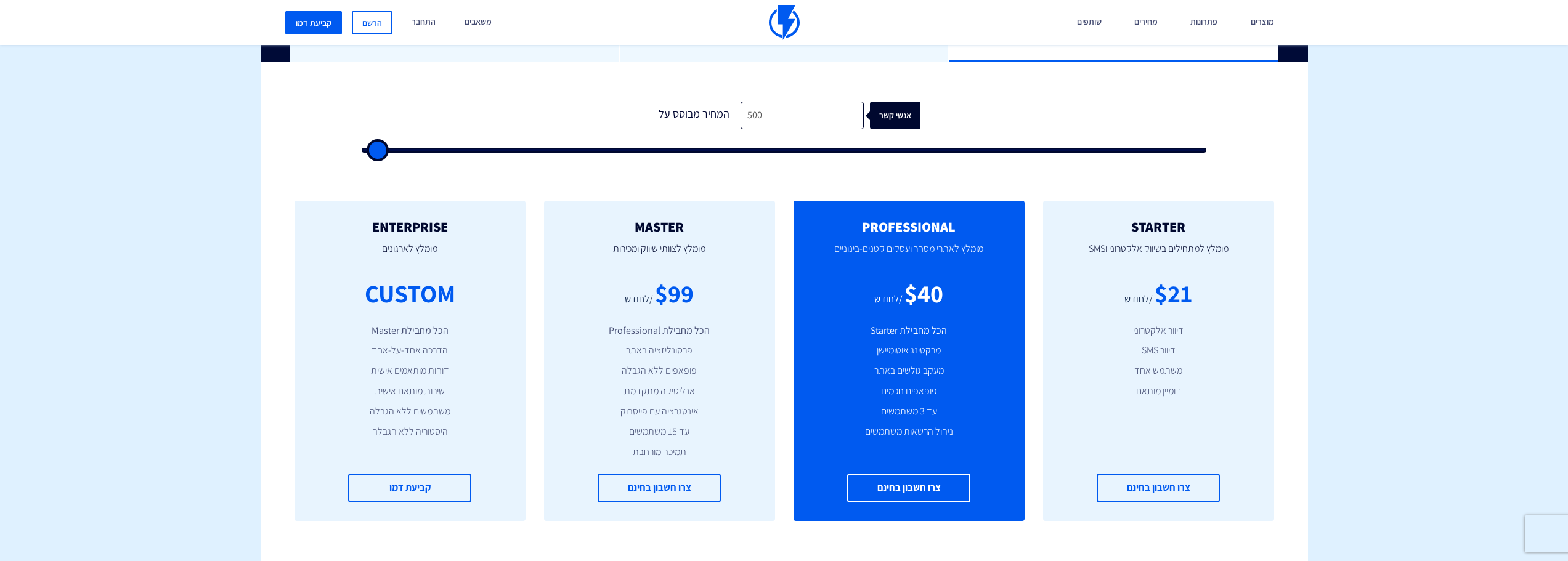
type input "500"
type input "1,000"
type input "1000"
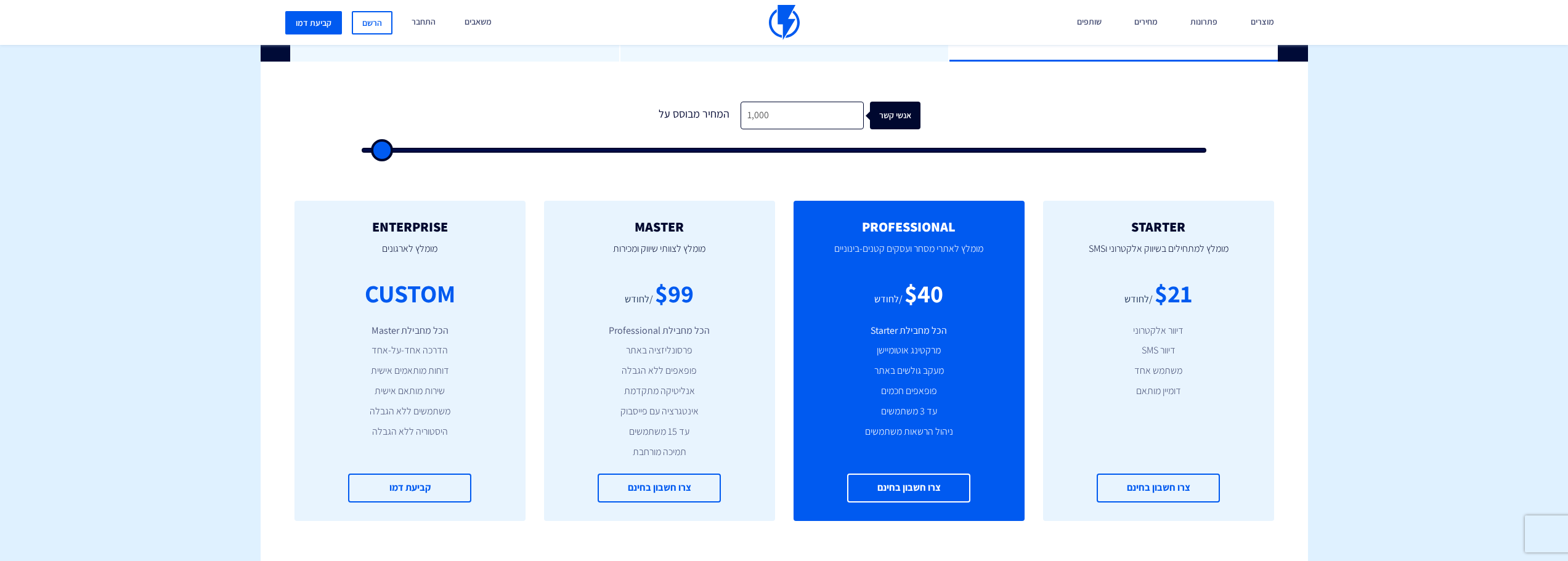
type input "1,500"
type input "1500"
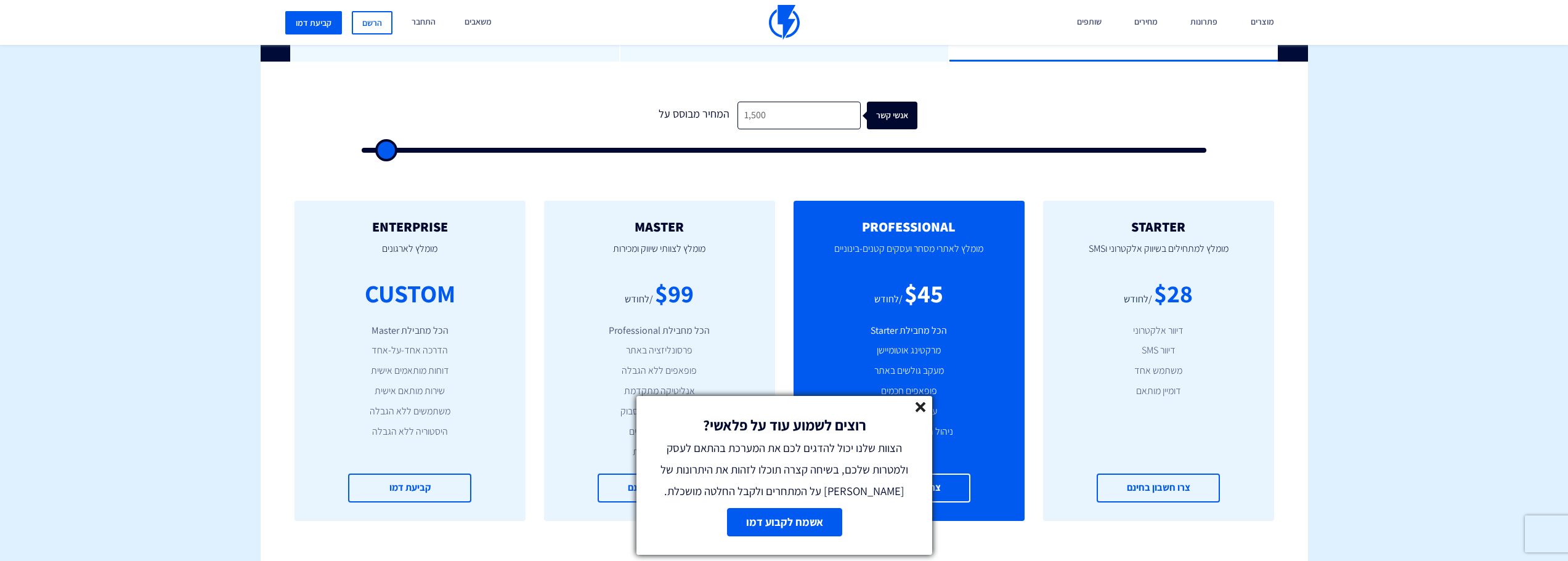
type input "1,000"
drag, startPoint x: 388, startPoint y: 148, endPoint x: 382, endPoint y: 152, distance: 7.2
type input "1000"
click at [382, 152] on input "range" at bounding box center [784, 150] width 845 height 5
click at [916, 409] on icon at bounding box center [921, 407] width 11 height 11
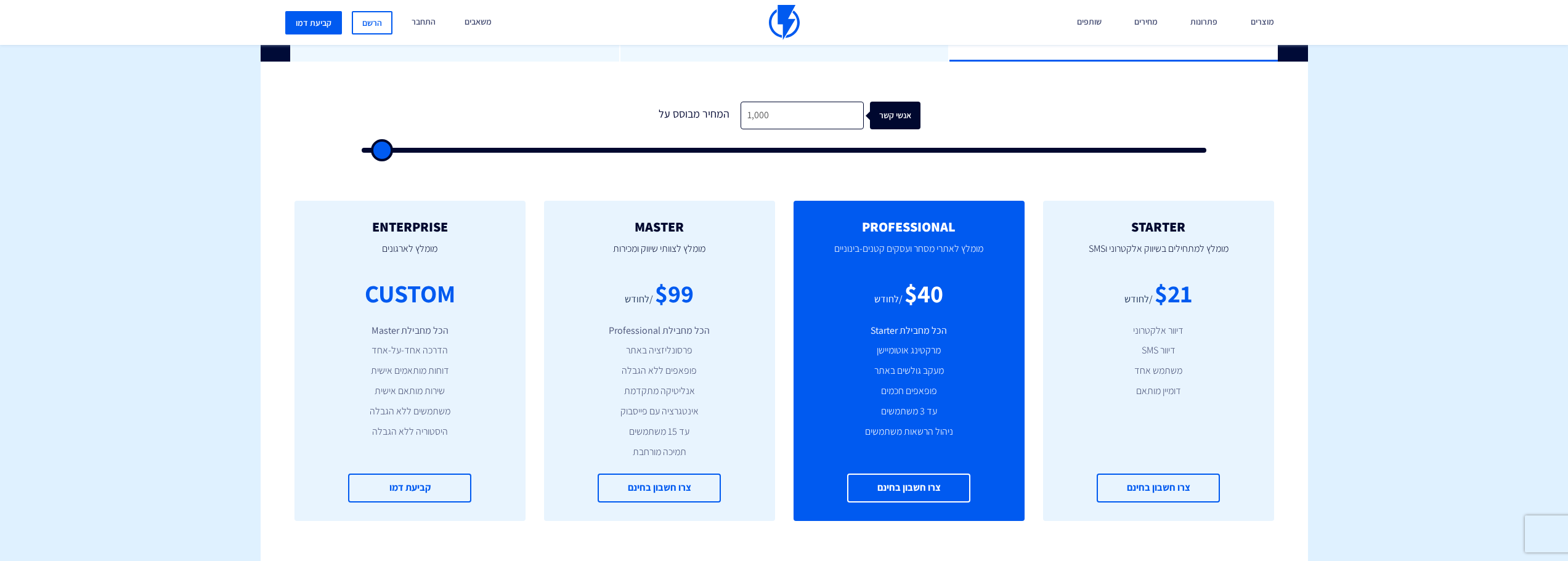
click at [123, 30] on div "מוצרים שיווק אוטומטי הפכו את השיווק לאוטומטי דיוור אלקטרוני שלחו את המסר הנכון …" at bounding box center [784, 22] width 1568 height 45
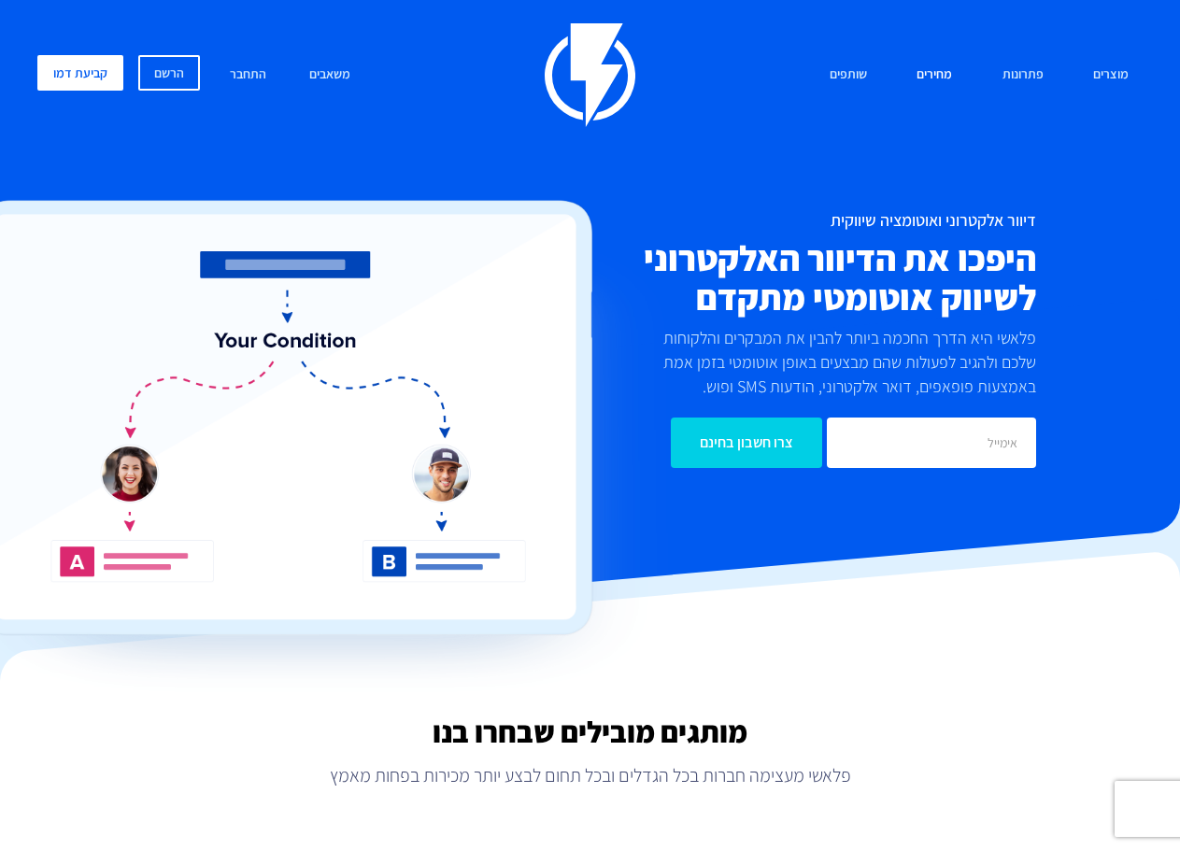
click at [934, 72] on link "מחירים" at bounding box center [935, 75] width 64 height 40
